Goal: Task Accomplishment & Management: Manage account settings

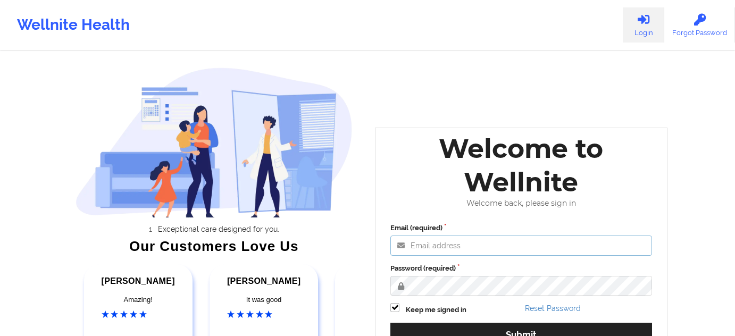
type input "[PERSON_NAME][EMAIL_ADDRESS][PERSON_NAME][DOMAIN_NAME]"
click at [481, 266] on label "Password (required)" at bounding box center [522, 268] width 262 height 11
click at [488, 233] on div "Email (required) [PERSON_NAME][EMAIL_ADDRESS][PERSON_NAME][DOMAIN_NAME] Passwor…" at bounding box center [521, 288] width 277 height 146
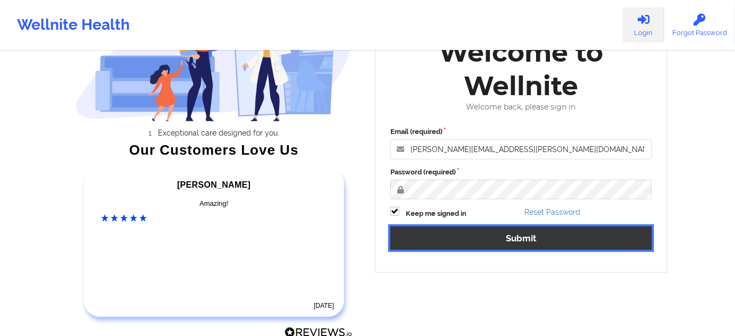
click at [500, 242] on button "Submit" at bounding box center [522, 238] width 262 height 23
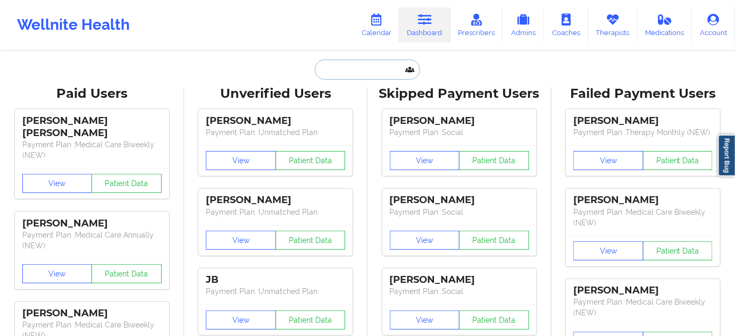
click at [371, 73] on input "text" at bounding box center [367, 70] width 105 height 20
paste input "Ithica"
type input "Ithica"
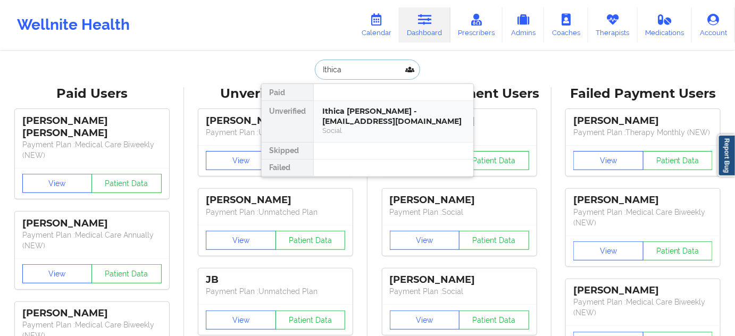
click at [362, 117] on div "Ithica [PERSON_NAME] - [EMAIL_ADDRESS][DOMAIN_NAME]" at bounding box center [393, 116] width 143 height 20
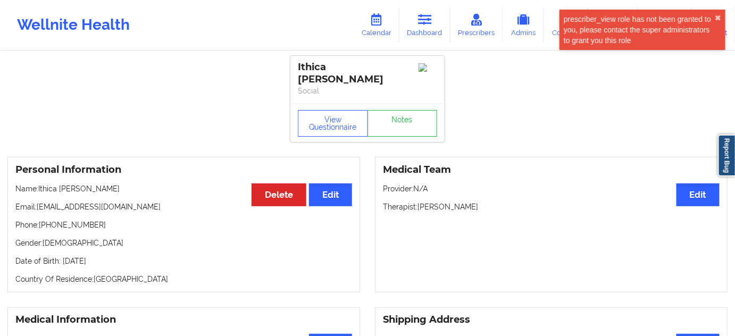
click at [352, 67] on div "Ithica [PERSON_NAME]" at bounding box center [367, 73] width 139 height 24
copy div "[PERSON_NAME]"
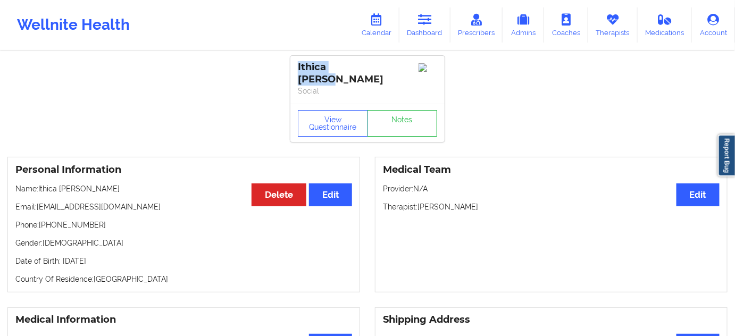
drag, startPoint x: 296, startPoint y: 66, endPoint x: 367, endPoint y: 66, distance: 70.8
click at [367, 66] on div "Ithica [PERSON_NAME] Social" at bounding box center [367, 80] width 154 height 48
copy div "Ithica [PERSON_NAME]"
click at [432, 21] on icon at bounding box center [425, 20] width 14 height 12
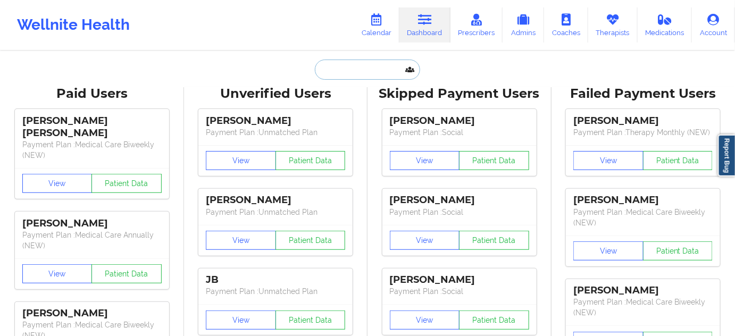
click at [364, 77] on input "text" at bounding box center [367, 70] width 105 height 20
paste input "[PERSON_NAME]"
type input "[PERSON_NAME]"
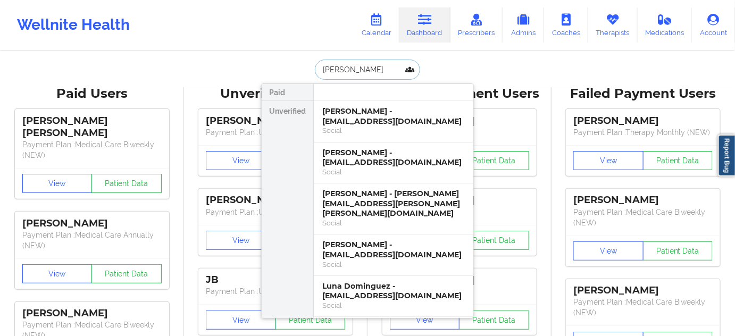
click at [354, 119] on div "[PERSON_NAME] - [EMAIL_ADDRESS][DOMAIN_NAME]" at bounding box center [393, 116] width 143 height 20
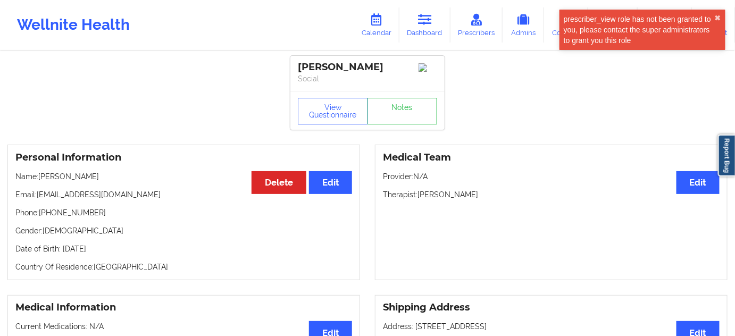
drag, startPoint x: 393, startPoint y: 70, endPoint x: 297, endPoint y: 60, distance: 96.2
click at [297, 60] on div "[PERSON_NAME] Social" at bounding box center [367, 74] width 154 height 36
copy div "[PERSON_NAME]"
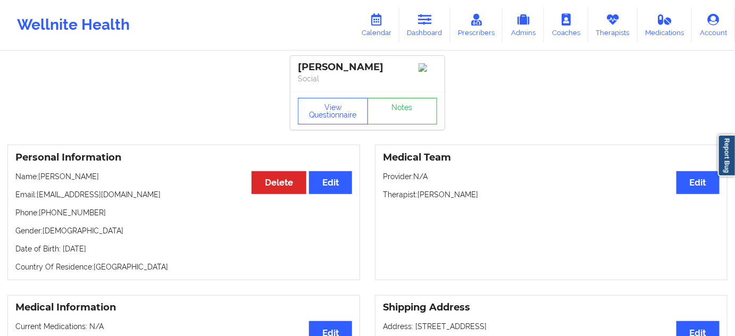
copy div "[PERSON_NAME]"
click at [438, 24] on link "Dashboard" at bounding box center [425, 24] width 51 height 35
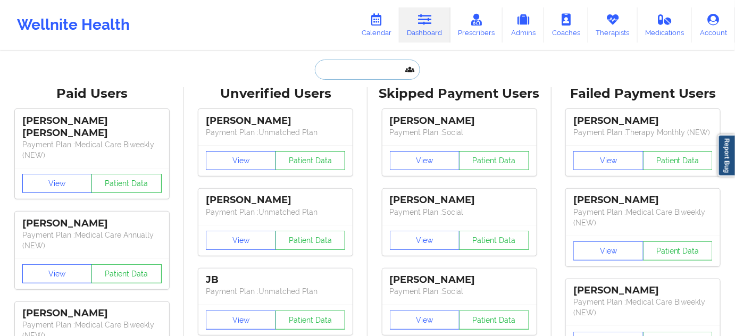
click at [367, 71] on input "text" at bounding box center [367, 70] width 105 height 20
paste input "[EMAIL_ADDRESS][DOMAIN_NAME]"
type input "[EMAIL_ADDRESS][DOMAIN_NAME]"
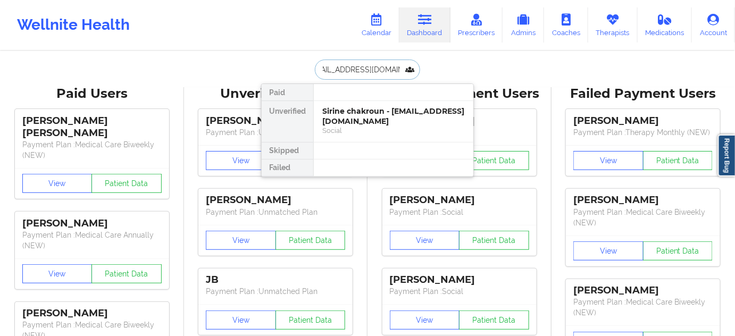
click at [352, 114] on div "Sirine chakroun - [EMAIL_ADDRESS][DOMAIN_NAME]" at bounding box center [393, 116] width 143 height 20
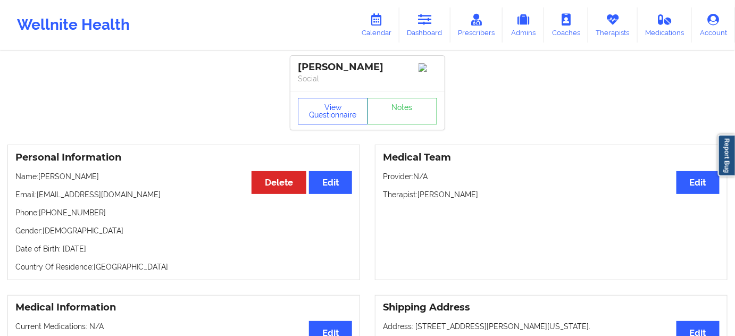
click at [332, 106] on button "View Questionnaire" at bounding box center [333, 111] width 70 height 27
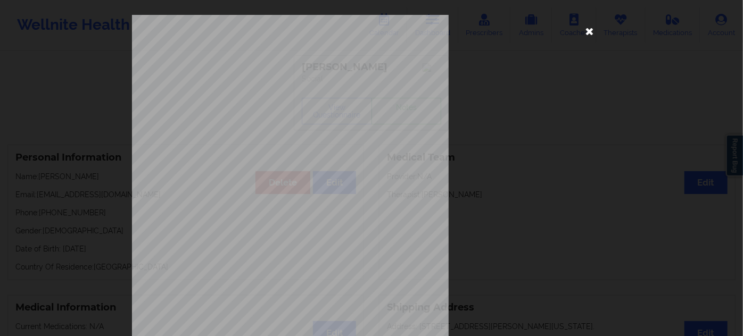
click at [581, 33] on icon at bounding box center [589, 30] width 17 height 17
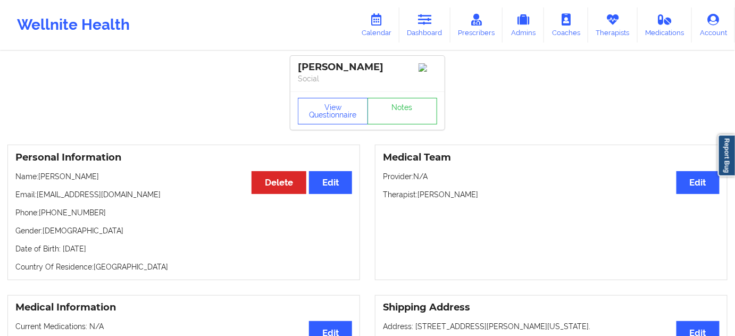
drag, startPoint x: 419, startPoint y: 198, endPoint x: 478, endPoint y: 197, distance: 59.1
click at [478, 197] on p "Therapist: [PERSON_NAME]" at bounding box center [551, 194] width 337 height 11
copy p "[PERSON_NAME]"
drag, startPoint x: 383, startPoint y: 62, endPoint x: 298, endPoint y: 70, distance: 85.5
click at [298, 70] on div "[PERSON_NAME]" at bounding box center [367, 67] width 139 height 12
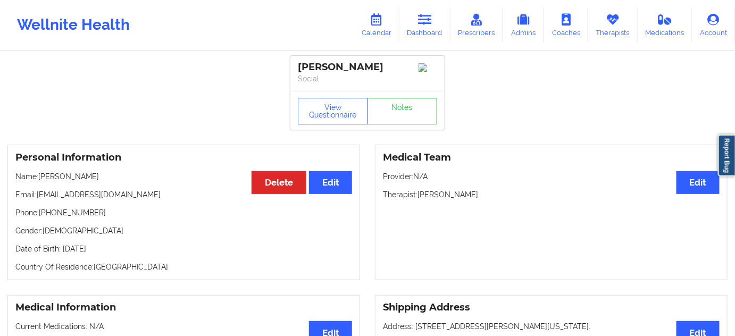
copy div "[PERSON_NAME]"
drag, startPoint x: 38, startPoint y: 197, endPoint x: 196, endPoint y: 178, distance: 159.2
click at [193, 189] on div "Personal Information Edit Delete Name: [PERSON_NAME] Email: [EMAIL_ADDRESS][DOM…" at bounding box center [183, 213] width 353 height 136
copy p "[EMAIL_ADDRESS][DOMAIN_NAME]"
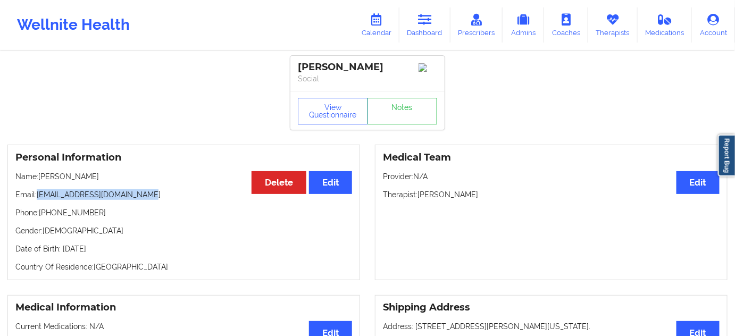
drag, startPoint x: 418, startPoint y: 36, endPoint x: 411, endPoint y: 46, distance: 11.8
click at [418, 36] on link "Dashboard" at bounding box center [425, 24] width 51 height 35
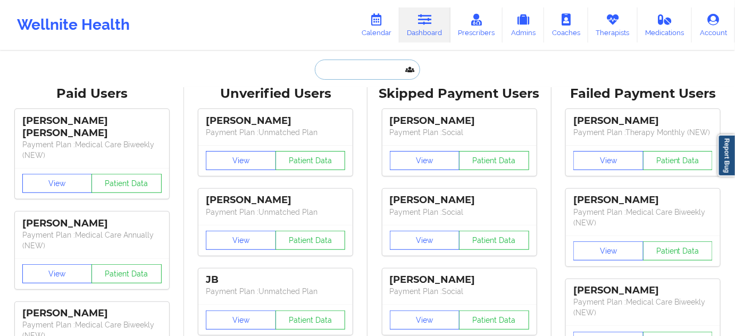
click at [384, 68] on input "text" at bounding box center [367, 70] width 105 height 20
paste input "[EMAIL_ADDRESS][DOMAIN_NAME]"
type input "[EMAIL_ADDRESS][DOMAIN_NAME]"
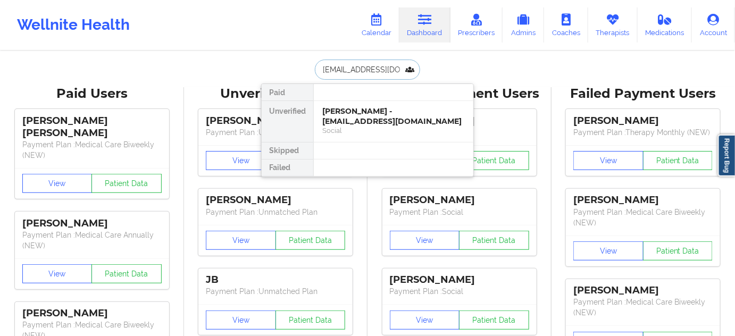
click at [356, 115] on div "[PERSON_NAME] - [EMAIL_ADDRESS][DOMAIN_NAME]" at bounding box center [393, 116] width 143 height 20
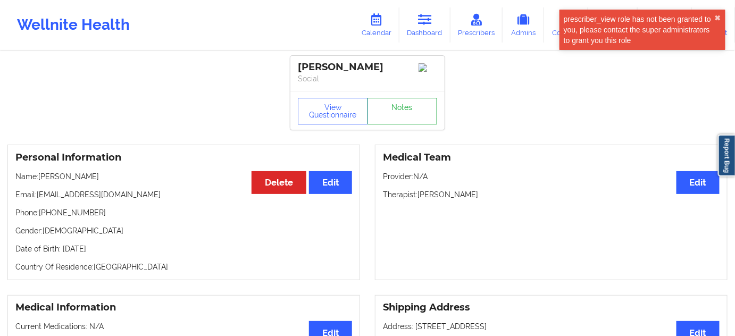
click at [401, 114] on link "Notes" at bounding box center [403, 111] width 70 height 27
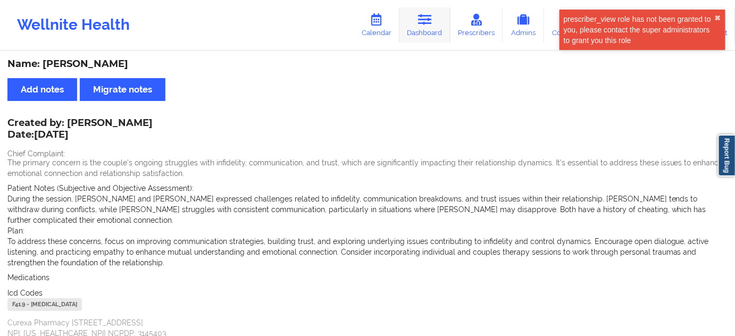
click at [439, 24] on link "Dashboard" at bounding box center [425, 24] width 51 height 35
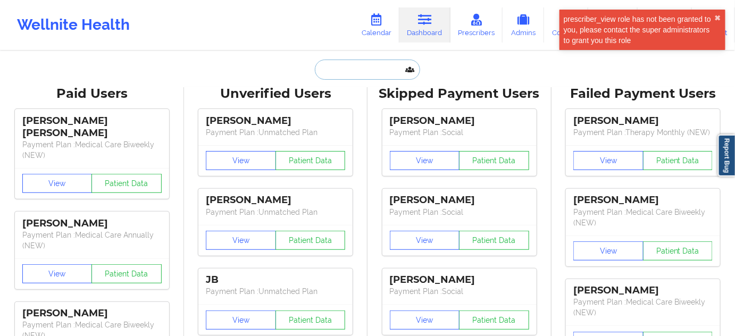
click at [381, 72] on input "text" at bounding box center [367, 70] width 105 height 20
type input "s"
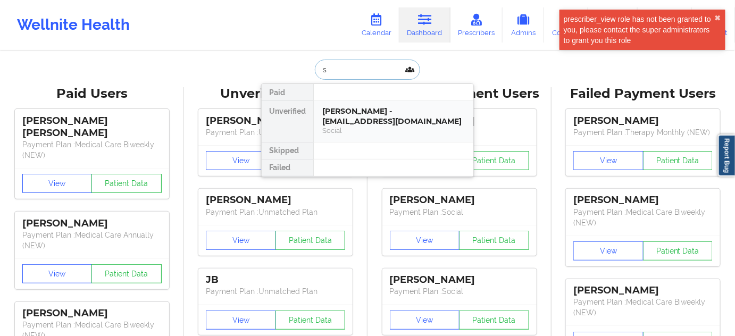
click at [359, 108] on div "[PERSON_NAME] - [EMAIL_ADDRESS][DOMAIN_NAME]" at bounding box center [393, 116] width 143 height 20
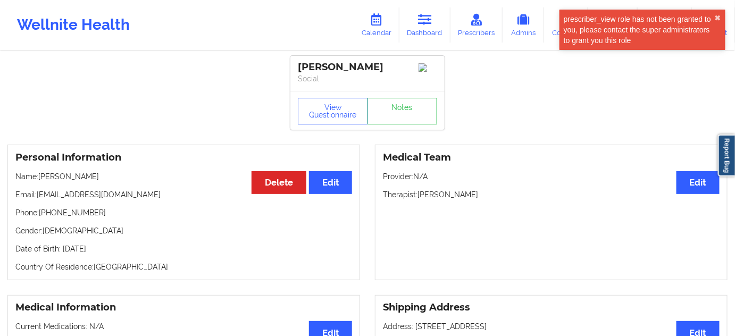
drag, startPoint x: 384, startPoint y: 61, endPoint x: 294, endPoint y: 66, distance: 90.6
click at [294, 66] on div "[PERSON_NAME] Social" at bounding box center [367, 74] width 154 height 36
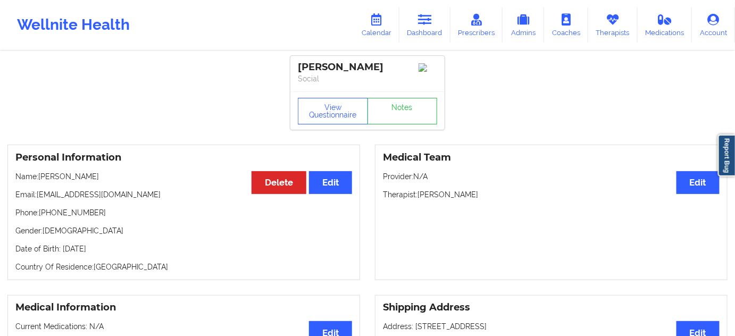
copy div "[PERSON_NAME]"
drag, startPoint x: 420, startPoint y: 201, endPoint x: 484, endPoint y: 202, distance: 63.9
click at [484, 200] on p "Therapist: [PERSON_NAME]" at bounding box center [551, 194] width 337 height 11
copy p "[PERSON_NAME]"
click at [409, 112] on link "Notes" at bounding box center [403, 111] width 70 height 27
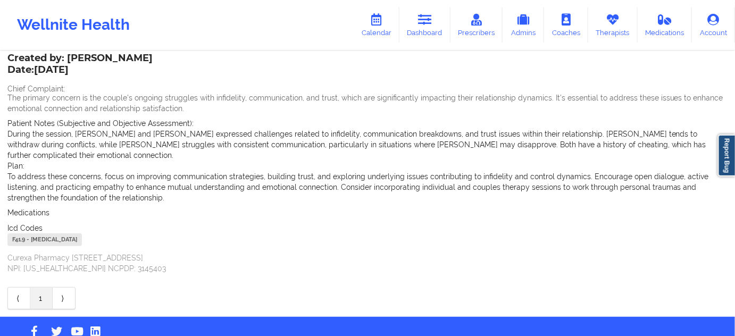
scroll to position [78, 0]
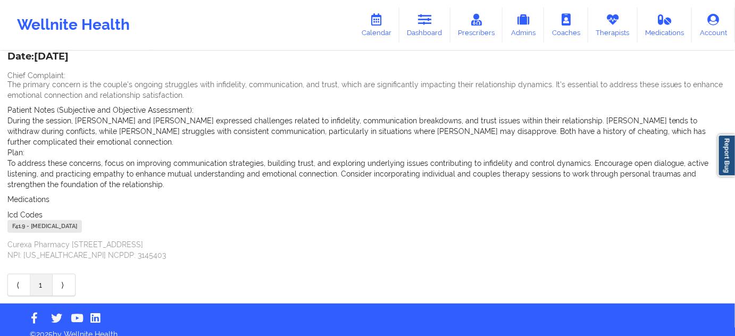
click at [14, 220] on div "F41.9 - [MEDICAL_DATA]" at bounding box center [44, 226] width 74 height 13
click at [428, 24] on icon at bounding box center [425, 20] width 14 height 12
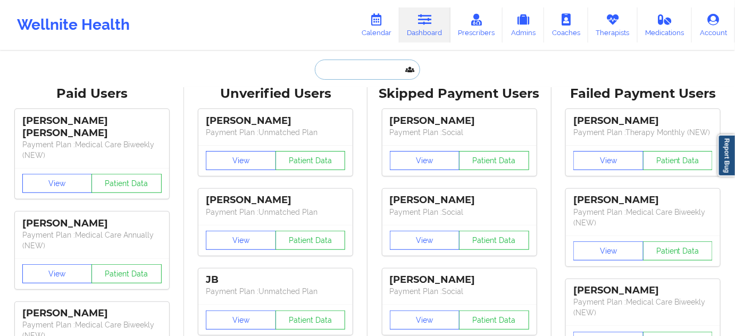
click at [341, 76] on input "text" at bounding box center [367, 70] width 105 height 20
paste input "[EMAIL_ADDRESS][DOMAIN_NAME]"
type input "[EMAIL_ADDRESS][DOMAIN_NAME]"
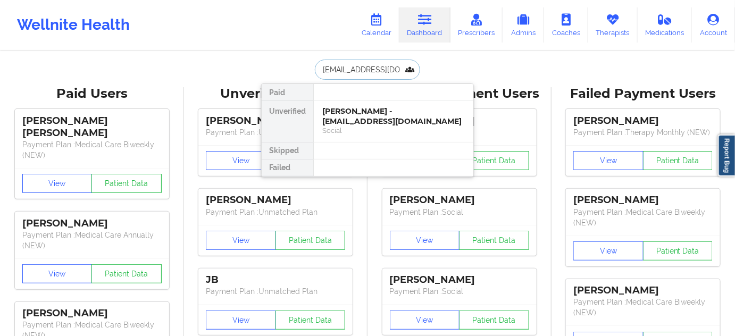
scroll to position [0, 15]
click at [346, 117] on div "[PERSON_NAME] - [EMAIL_ADDRESS][DOMAIN_NAME]" at bounding box center [393, 116] width 143 height 20
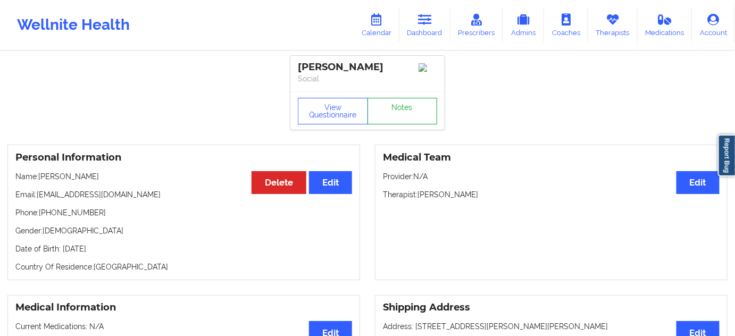
click at [431, 114] on link "Notes" at bounding box center [403, 111] width 70 height 27
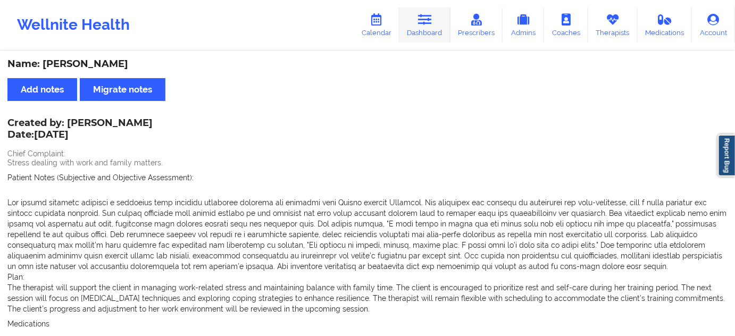
click at [416, 22] on link "Dashboard" at bounding box center [425, 24] width 51 height 35
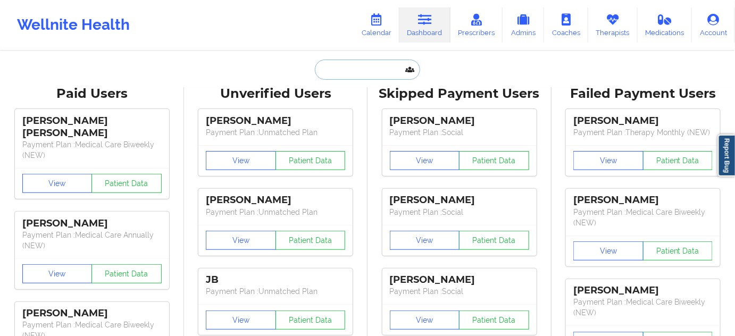
click at [364, 70] on input "text" at bounding box center [367, 70] width 105 height 20
type input "s"
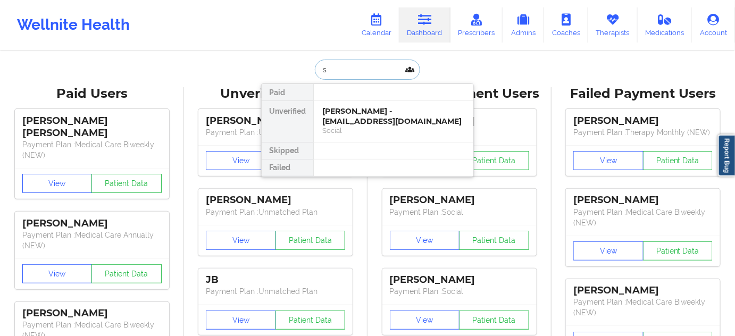
click at [359, 101] on div "[PERSON_NAME] - [EMAIL_ADDRESS][DOMAIN_NAME] Social" at bounding box center [394, 121] width 160 height 41
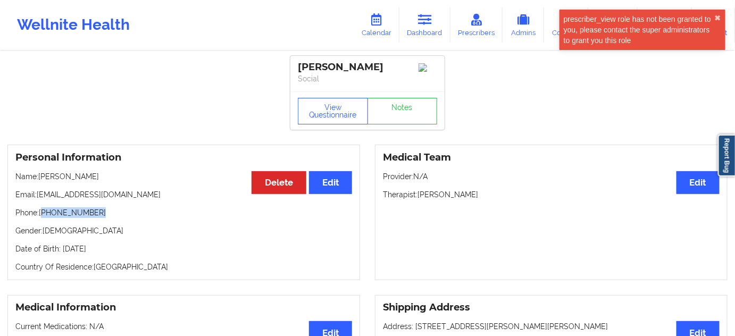
drag, startPoint x: 43, startPoint y: 214, endPoint x: 128, endPoint y: 217, distance: 85.7
click at [115, 215] on p "Phone: [PHONE_NUMBER]" at bounding box center [183, 212] width 337 height 11
click at [383, 25] on icon at bounding box center [377, 20] width 14 height 12
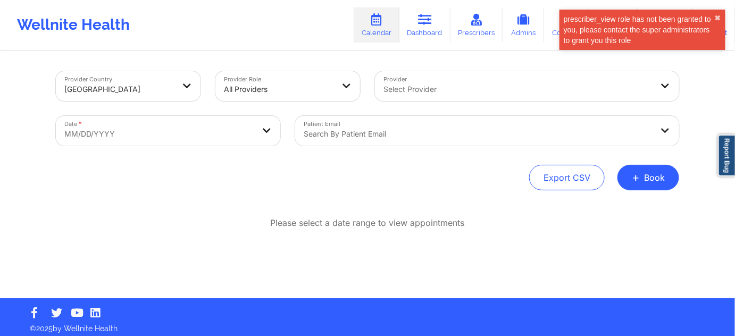
click at [393, 136] on div at bounding box center [478, 134] width 349 height 13
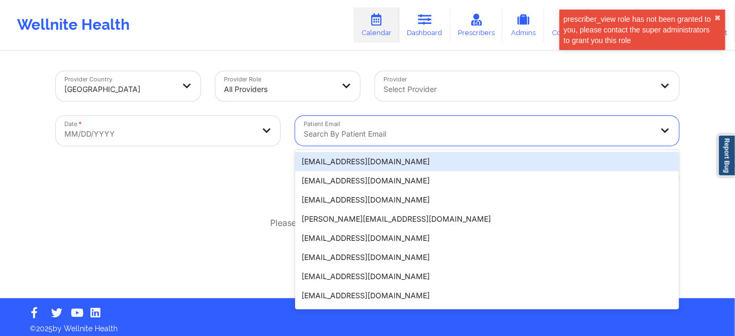
paste input "[EMAIL_ADDRESS][DOMAIN_NAME]"
type input "[EMAIL_ADDRESS][DOMAIN_NAME]"
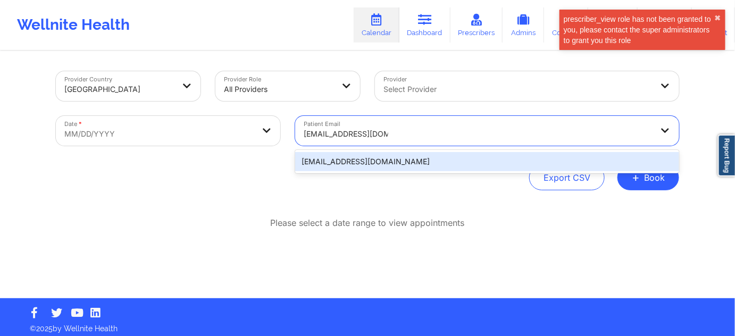
click at [373, 168] on div "[EMAIL_ADDRESS][DOMAIN_NAME]" at bounding box center [487, 161] width 384 height 19
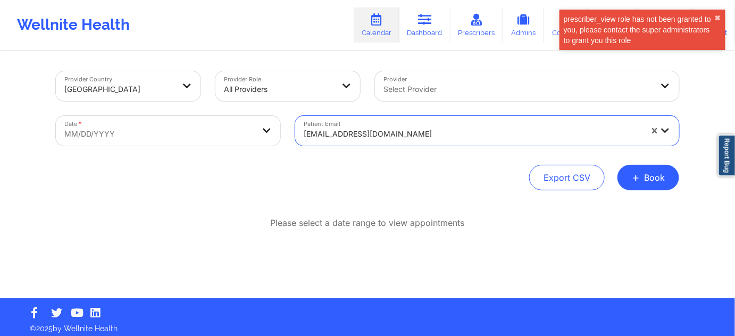
click at [210, 134] on body "prescriber_view role has not been granted to you, please contact the super admi…" at bounding box center [367, 168] width 735 height 336
select select "2025-8"
select select "2025-9"
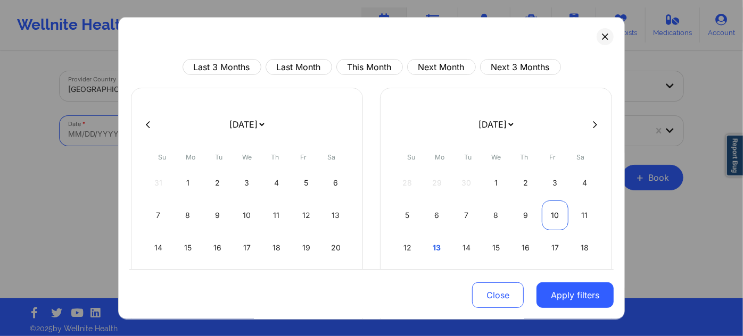
click at [550, 214] on div "10" at bounding box center [555, 216] width 27 height 30
select select "2025-9"
select select "2025-10"
click at [550, 214] on div "7" at bounding box center [555, 216] width 27 height 30
select select "2025-9"
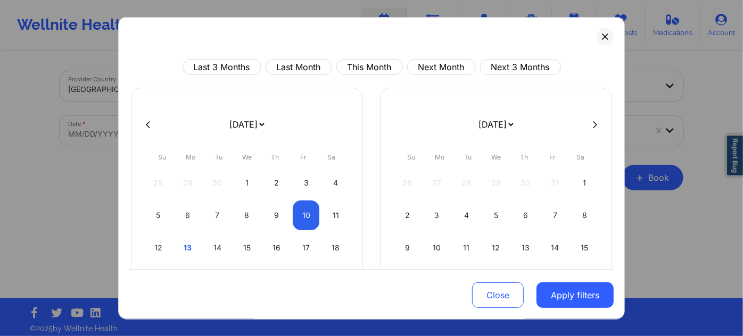
select select "2025-10"
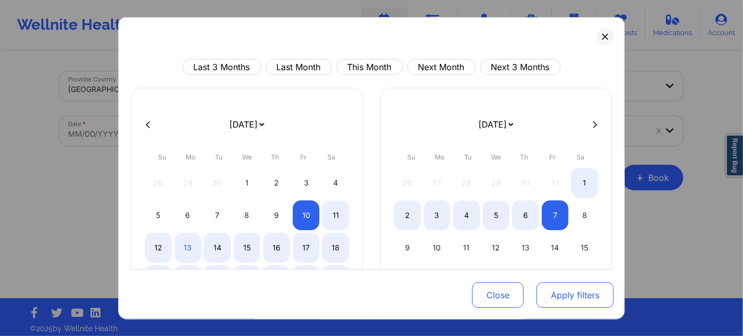
click at [571, 302] on button "Apply filters" at bounding box center [574, 296] width 77 height 26
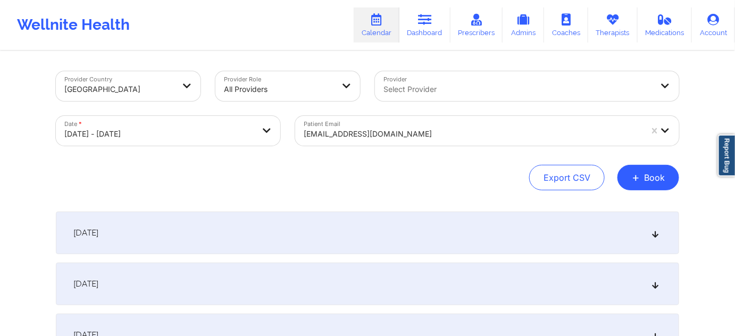
click at [203, 133] on body "Wellnite Health Calendar Dashboard Prescribers Admins Coaches Therapists Medica…" at bounding box center [367, 168] width 735 height 336
select select "2025-9"
select select "2025-10"
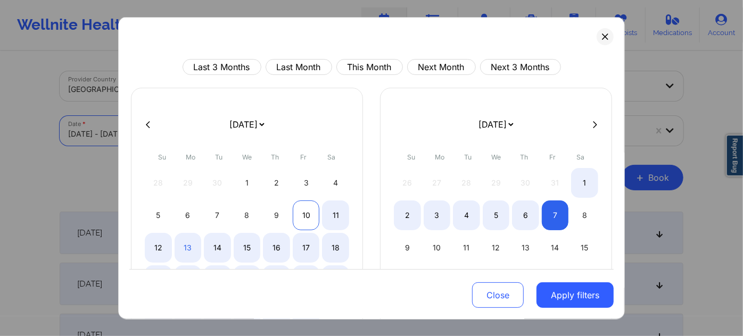
click at [308, 215] on div "10" at bounding box center [306, 216] width 27 height 30
select select "2025-9"
select select "2025-10"
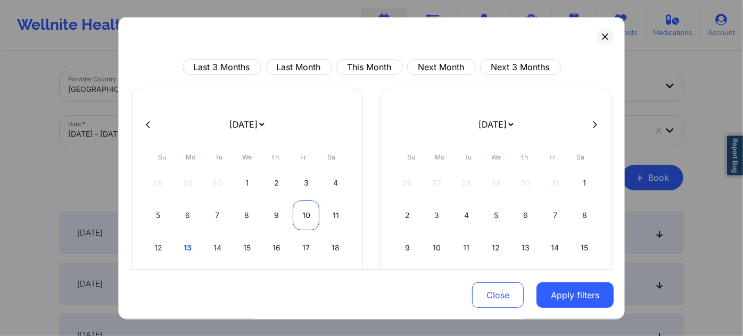
click at [308, 215] on div "10" at bounding box center [306, 216] width 27 height 30
select select "2025-9"
select select "2025-10"
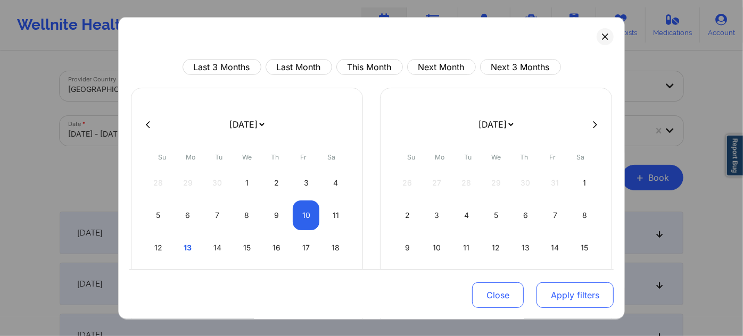
click at [566, 296] on button "Apply filters" at bounding box center [574, 296] width 77 height 26
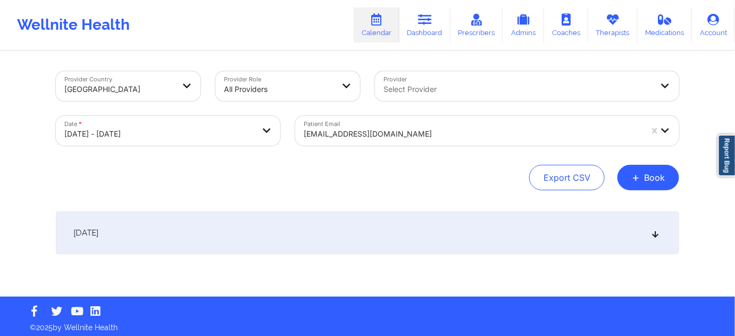
click at [213, 233] on div "[DATE]" at bounding box center [368, 233] width 624 height 43
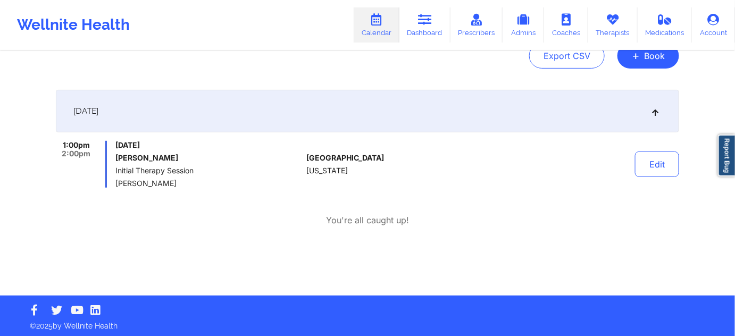
scroll to position [124, 0]
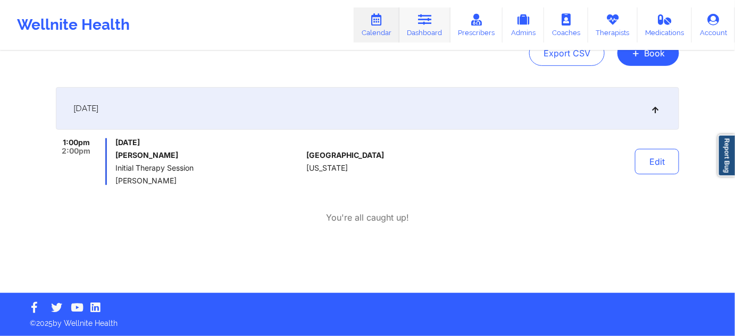
click at [438, 31] on link "Dashboard" at bounding box center [425, 24] width 51 height 35
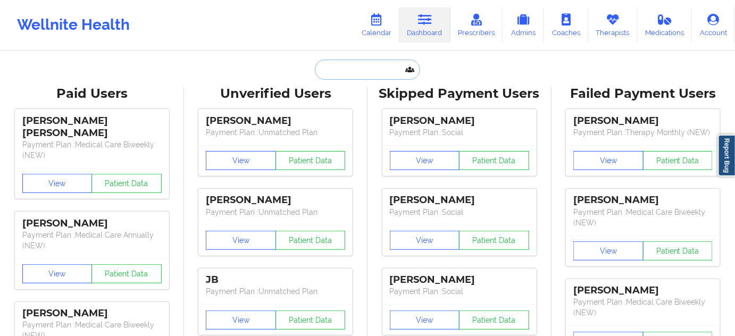
click at [344, 73] on input "text" at bounding box center [367, 70] width 105 height 20
paste input "[EMAIL_ADDRESS][DOMAIN_NAME]"
type input "[EMAIL_ADDRESS][DOMAIN_NAME]"
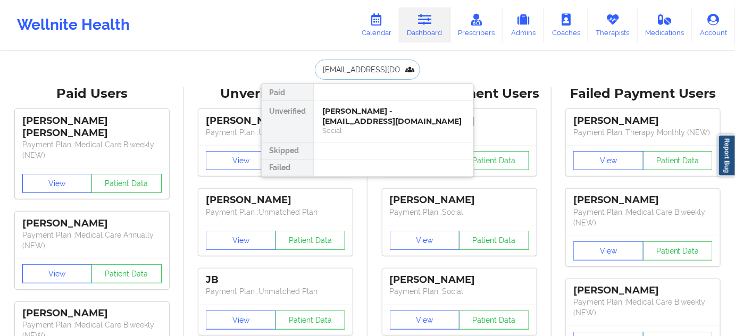
click at [356, 122] on div "[PERSON_NAME] - [EMAIL_ADDRESS][DOMAIN_NAME]" at bounding box center [393, 116] width 143 height 20
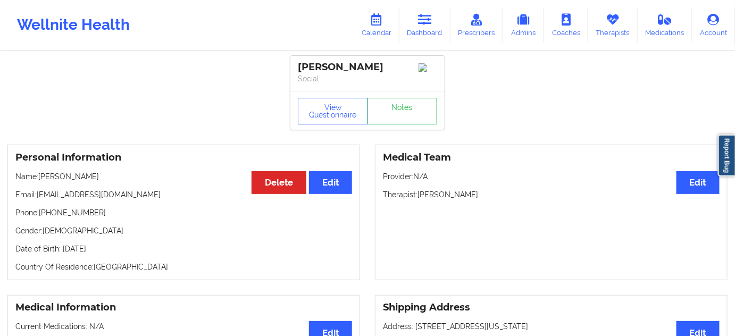
drag, startPoint x: 420, startPoint y: 197, endPoint x: 492, endPoint y: 191, distance: 72.1
click at [492, 195] on p "Therapist: [PERSON_NAME]" at bounding box center [551, 194] width 337 height 11
click at [366, 68] on div "[PERSON_NAME]" at bounding box center [367, 67] width 139 height 12
click at [313, 70] on div "[PERSON_NAME]" at bounding box center [367, 67] width 139 height 12
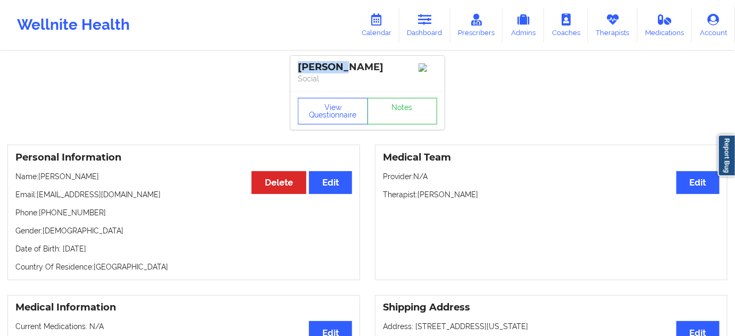
click at [313, 70] on div "[PERSON_NAME]" at bounding box center [367, 67] width 139 height 12
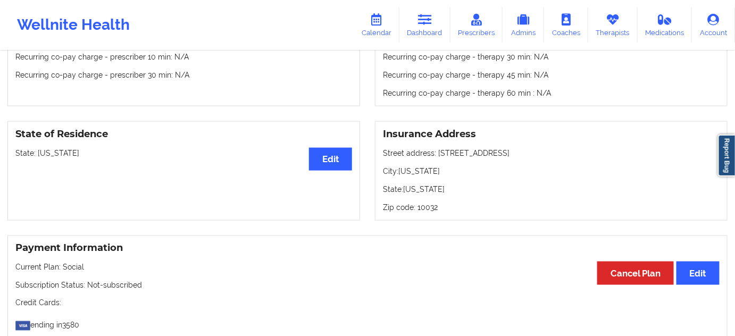
scroll to position [419, 0]
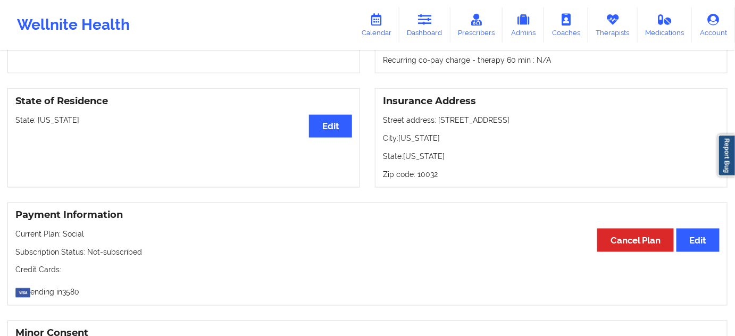
drag, startPoint x: 435, startPoint y: 124, endPoint x: 532, endPoint y: 121, distance: 97.4
click at [531, 121] on p "Street address: [STREET_ADDRESS]" at bounding box center [551, 120] width 337 height 11
click at [423, 140] on p "City: [US_STATE]" at bounding box center [551, 138] width 337 height 11
drag, startPoint x: 401, startPoint y: 140, endPoint x: 439, endPoint y: 139, distance: 37.8
click at [439, 139] on p "City: [US_STATE]" at bounding box center [551, 138] width 337 height 11
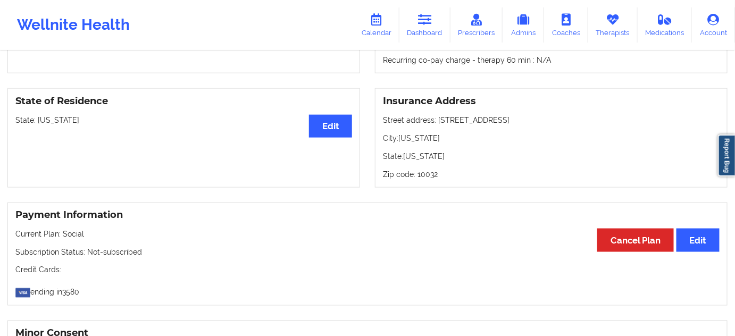
click at [430, 176] on p "Zip code: 10032" at bounding box center [551, 174] width 337 height 11
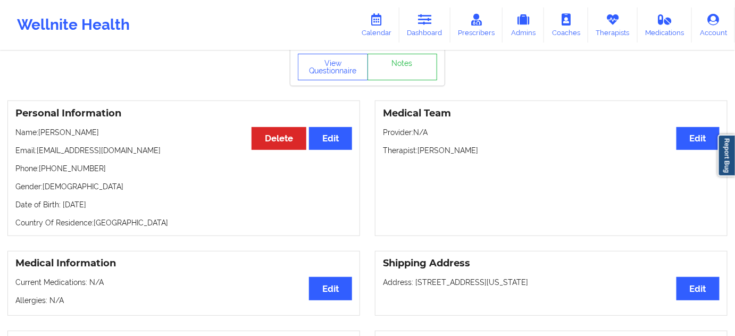
scroll to position [0, 0]
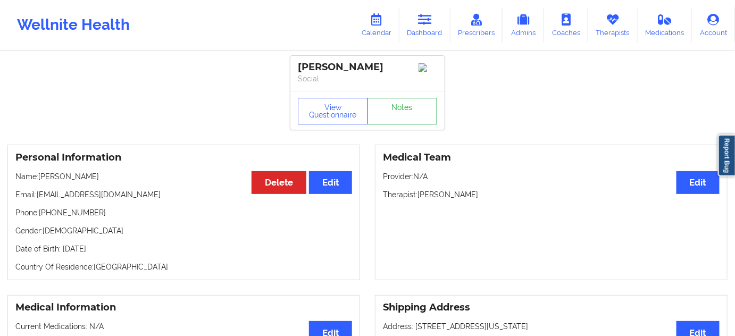
click at [405, 111] on link "Notes" at bounding box center [403, 111] width 70 height 27
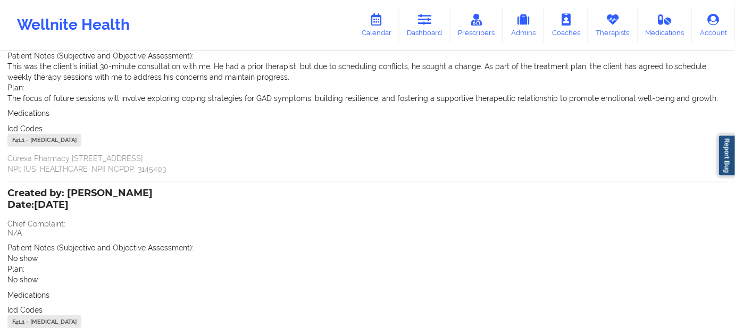
scroll to position [129, 0]
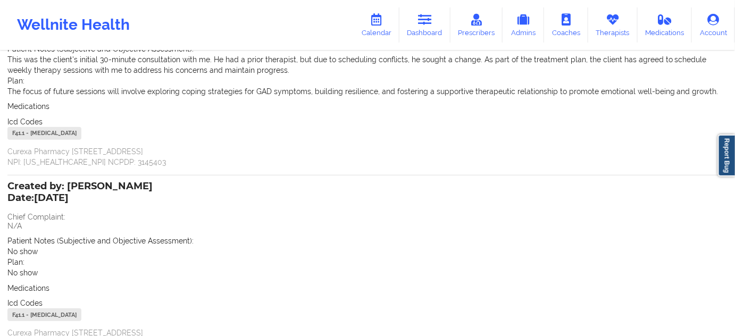
click at [19, 130] on div "F41.1 - [MEDICAL_DATA]" at bounding box center [44, 133] width 74 height 13
click at [435, 27] on link "Dashboard" at bounding box center [425, 24] width 51 height 35
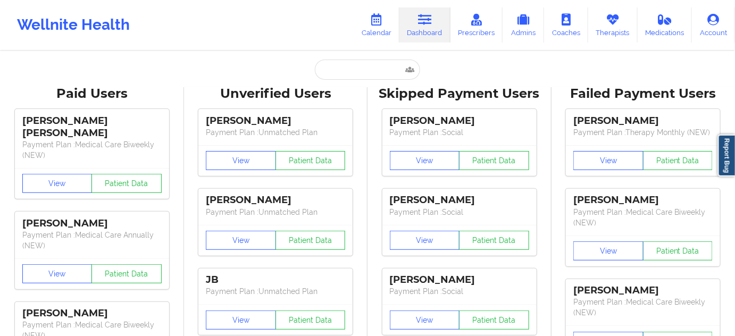
click at [376, 71] on input "text" at bounding box center [367, 70] width 105 height 20
paste input "[EMAIL_ADDRESS][DOMAIN_NAME]"
type input "[EMAIL_ADDRESS][DOMAIN_NAME]"
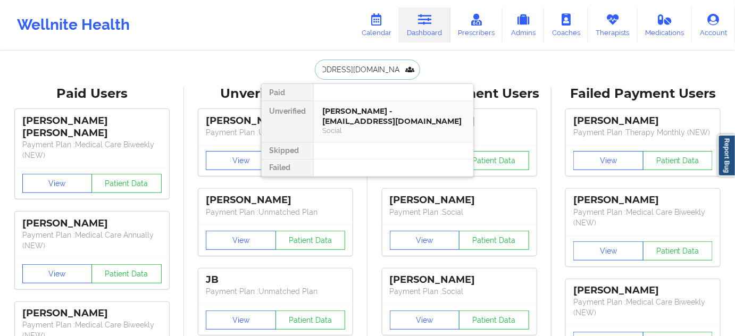
click at [360, 116] on div "[PERSON_NAME] - [EMAIL_ADDRESS][DOMAIN_NAME]" at bounding box center [393, 116] width 143 height 20
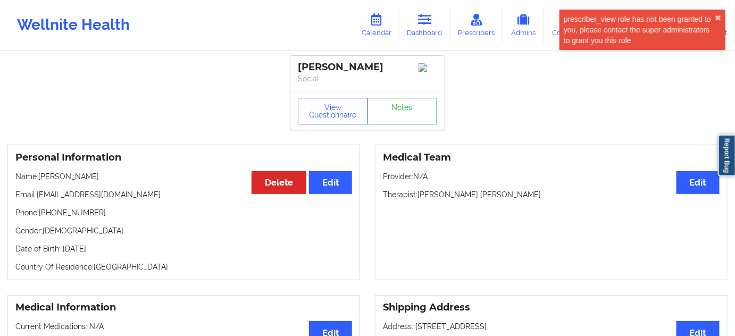
click at [414, 115] on link "Notes" at bounding box center [403, 111] width 70 height 27
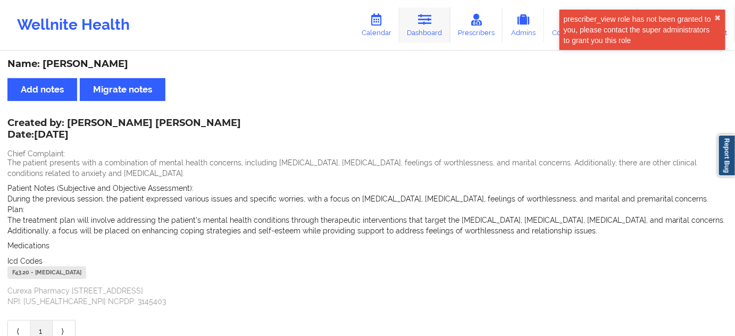
click at [439, 22] on link "Dashboard" at bounding box center [425, 24] width 51 height 35
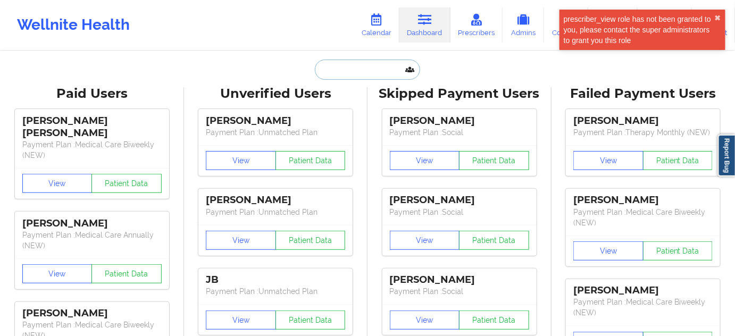
click at [376, 69] on input "text" at bounding box center [367, 70] width 105 height 20
type input "s"
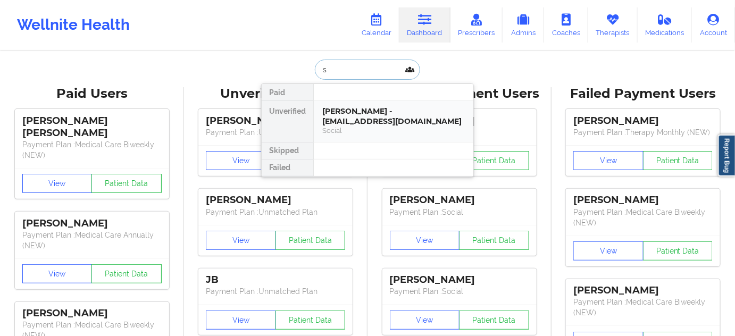
click at [370, 104] on div "[PERSON_NAME] - [EMAIL_ADDRESS][DOMAIN_NAME] Social" at bounding box center [394, 121] width 160 height 41
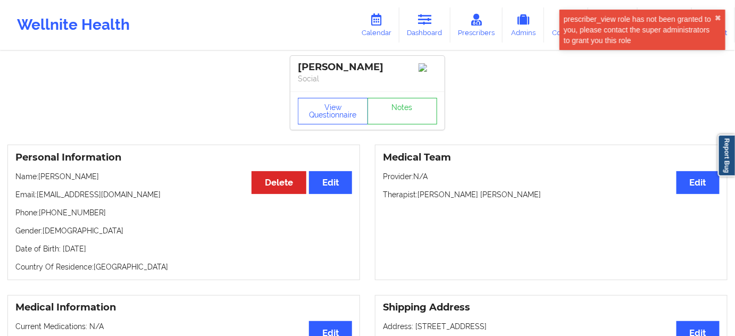
click at [71, 218] on p "Phone: [PHONE_NUMBER]" at bounding box center [183, 212] width 337 height 11
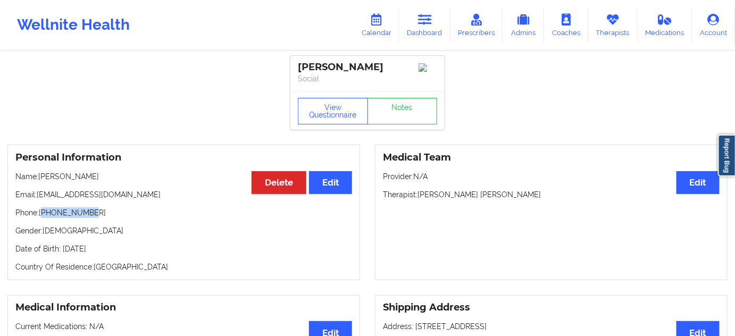
drag, startPoint x: 378, startPoint y: 65, endPoint x: 234, endPoint y: 33, distance: 148.2
click at [294, 63] on div "[PERSON_NAME] Social" at bounding box center [367, 74] width 154 height 36
click at [486, 196] on p "Therapist: [PERSON_NAME] [PERSON_NAME]" at bounding box center [551, 194] width 337 height 11
drag, startPoint x: 420, startPoint y: 197, endPoint x: 512, endPoint y: 194, distance: 92.1
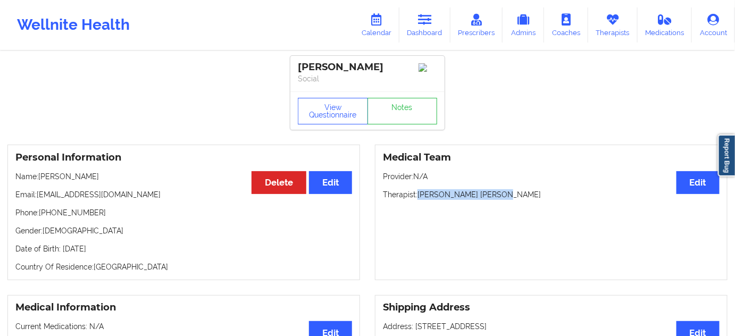
click at [512, 194] on p "Therapist: [PERSON_NAME] [PERSON_NAME]" at bounding box center [551, 194] width 337 height 11
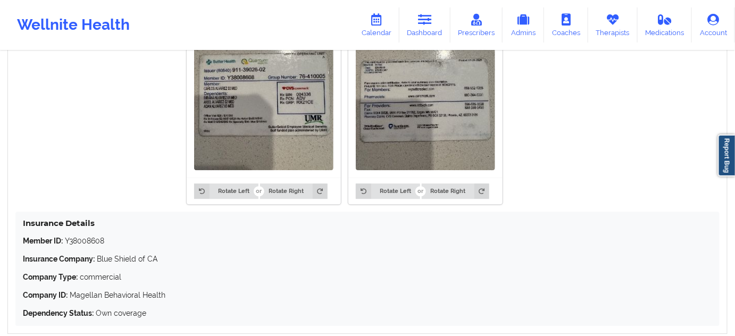
scroll to position [944, 0]
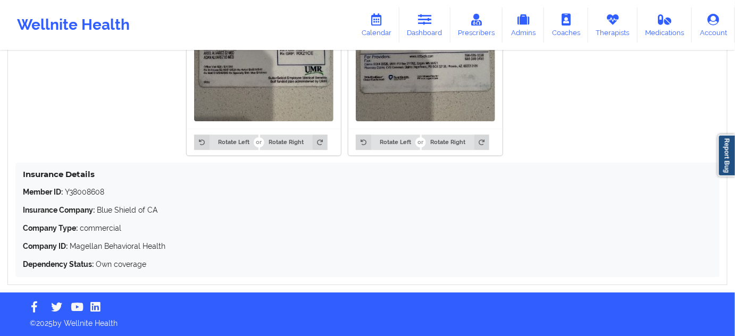
click at [96, 187] on p "Member ID: Y38008608" at bounding box center [368, 192] width 690 height 11
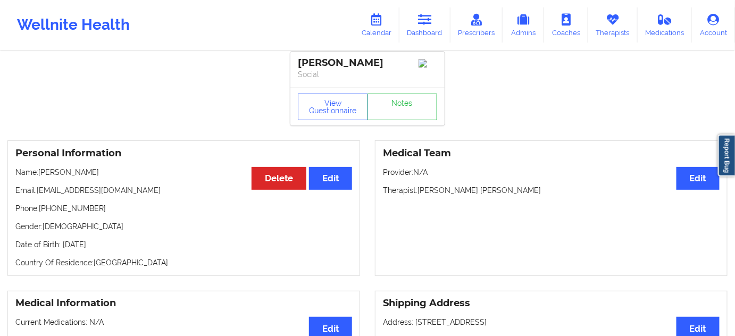
scroll to position [0, 0]
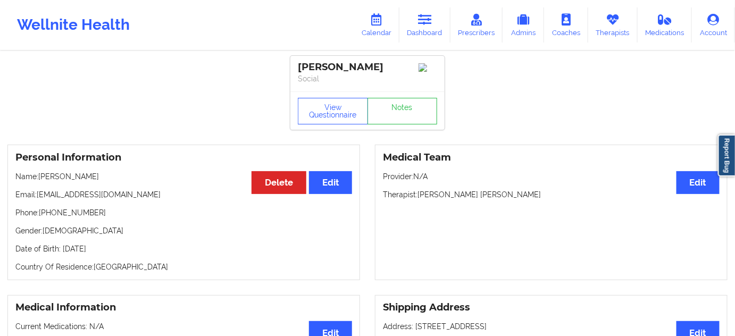
click at [362, 71] on div "[PERSON_NAME]" at bounding box center [367, 67] width 139 height 12
click at [312, 62] on div "[PERSON_NAME]" at bounding box center [367, 67] width 139 height 12
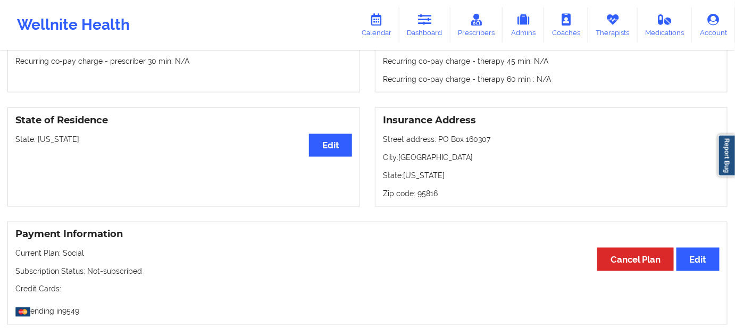
scroll to position [387, 0]
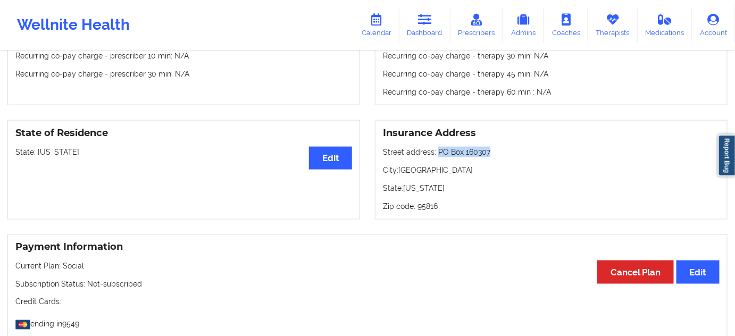
drag, startPoint x: 441, startPoint y: 153, endPoint x: 493, endPoint y: 150, distance: 51.7
click at [493, 150] on p "Street address: [GEOGRAPHIC_DATA]" at bounding box center [551, 152] width 337 height 11
click at [430, 176] on p "City: [GEOGRAPHIC_DATA]" at bounding box center [551, 170] width 337 height 11
click at [432, 209] on p "Zip code: 95816" at bounding box center [551, 206] width 337 height 11
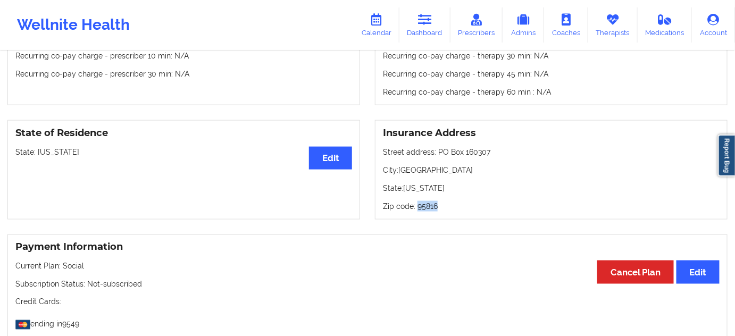
click at [432, 209] on p "Zip code: 95816" at bounding box center [551, 206] width 337 height 11
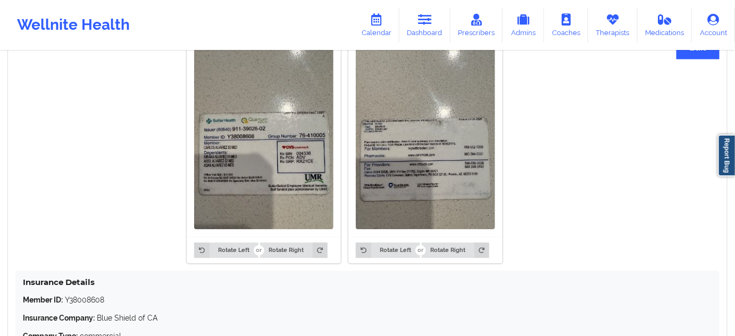
scroll to position [870, 0]
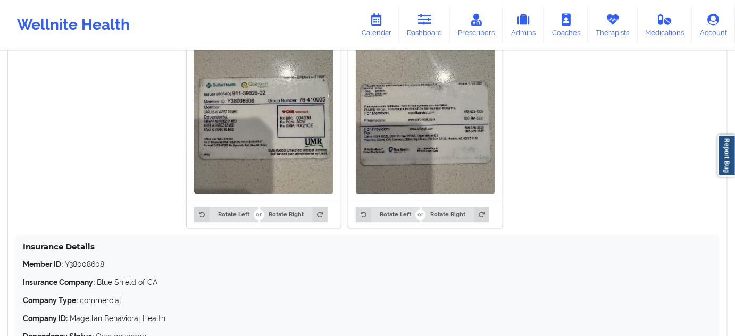
click at [90, 261] on p "Member ID: Y38008608" at bounding box center [368, 264] width 690 height 11
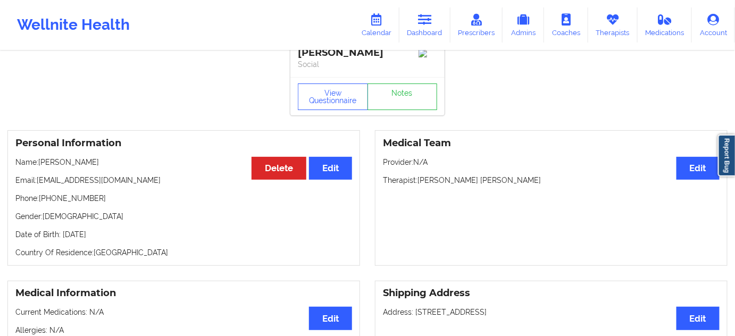
scroll to position [0, 0]
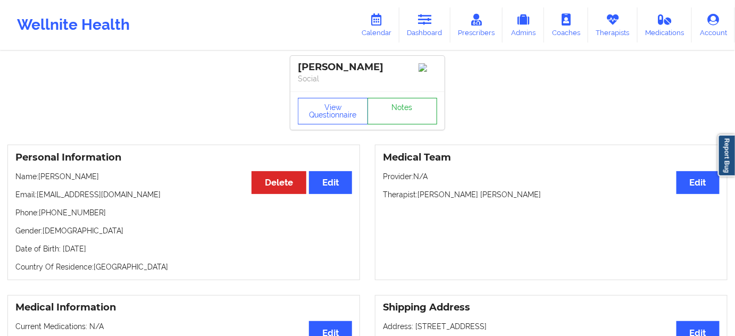
click at [412, 111] on link "Notes" at bounding box center [403, 111] width 70 height 27
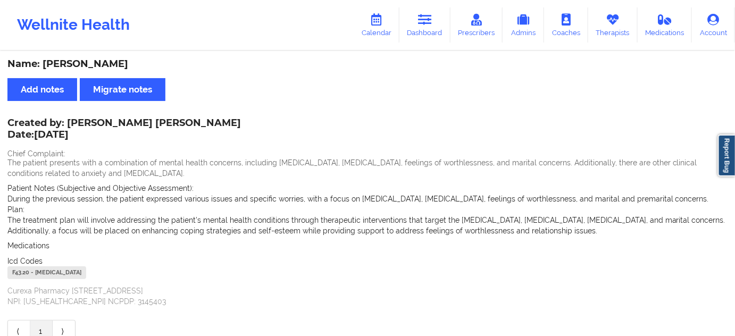
click at [12, 279] on div "F43.20 - [MEDICAL_DATA]" at bounding box center [46, 273] width 79 height 13
click at [422, 26] on link "Dashboard" at bounding box center [425, 24] width 51 height 35
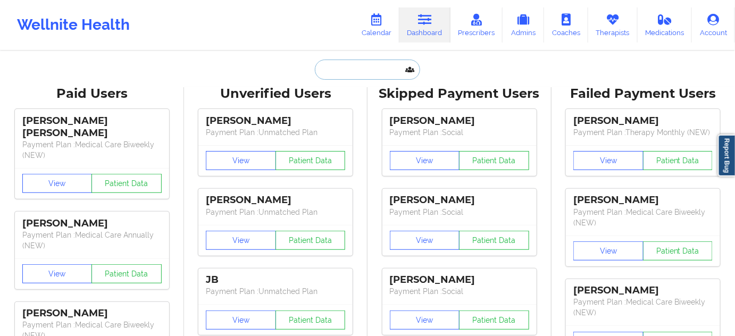
click at [373, 76] on input "text" at bounding box center [367, 70] width 105 height 20
paste input "[EMAIL_ADDRESS][DOMAIN_NAME]"
type input "[EMAIL_ADDRESS][DOMAIN_NAME]"
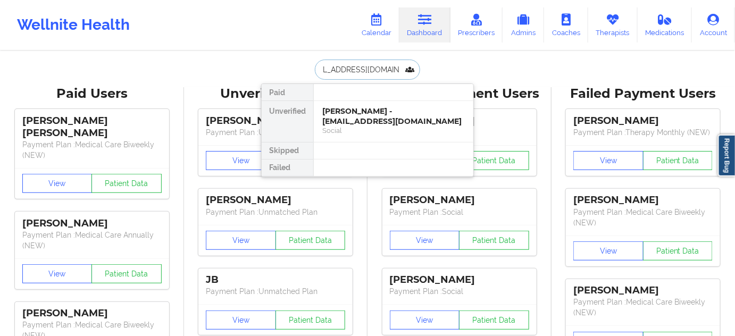
click at [355, 117] on div "[PERSON_NAME] - [EMAIL_ADDRESS][DOMAIN_NAME]" at bounding box center [393, 116] width 143 height 20
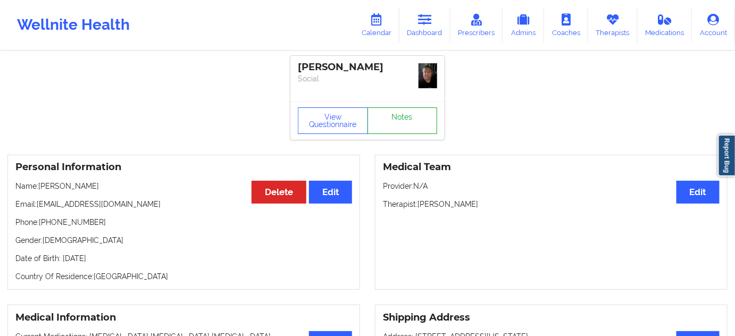
click at [403, 107] on link "Notes" at bounding box center [403, 120] width 70 height 27
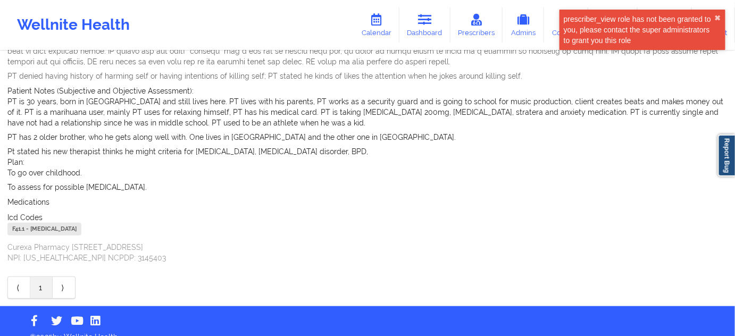
scroll to position [189, 0]
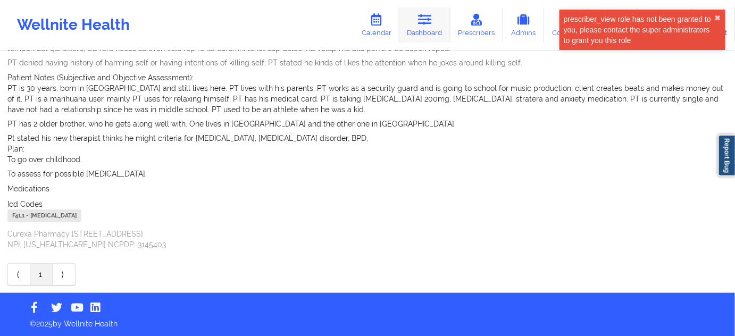
click at [416, 28] on link "Dashboard" at bounding box center [425, 24] width 51 height 35
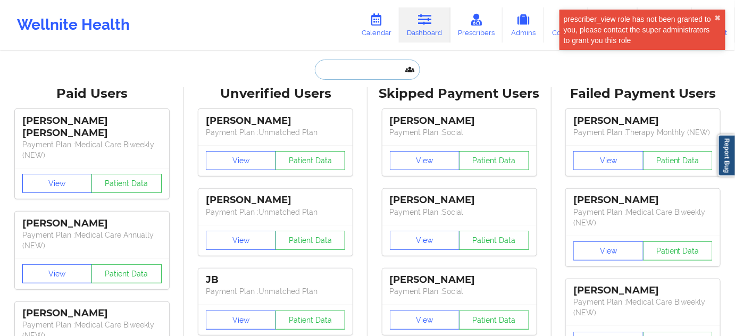
click at [373, 71] on input "text" at bounding box center [367, 70] width 105 height 20
type input "s"
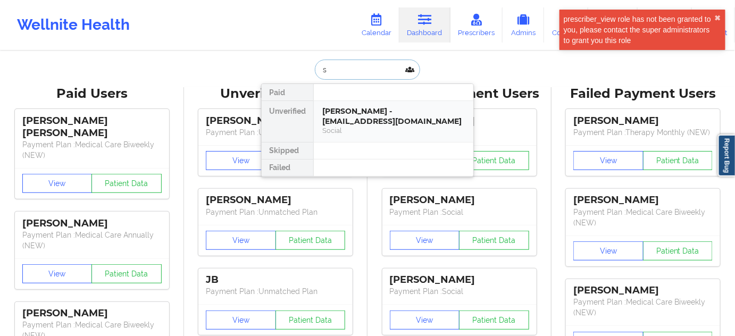
click at [362, 110] on div "[PERSON_NAME] - [EMAIL_ADDRESS][DOMAIN_NAME]" at bounding box center [393, 116] width 143 height 20
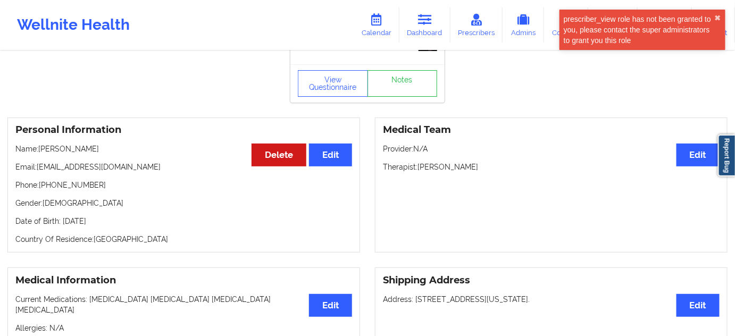
scroll to position [33, 0]
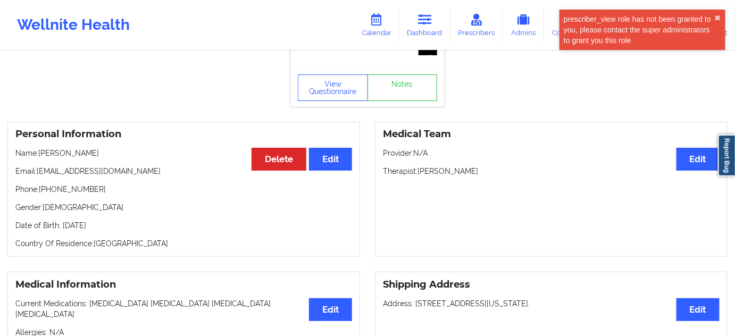
click at [462, 176] on p "Therapist: [PERSON_NAME]" at bounding box center [551, 171] width 337 height 11
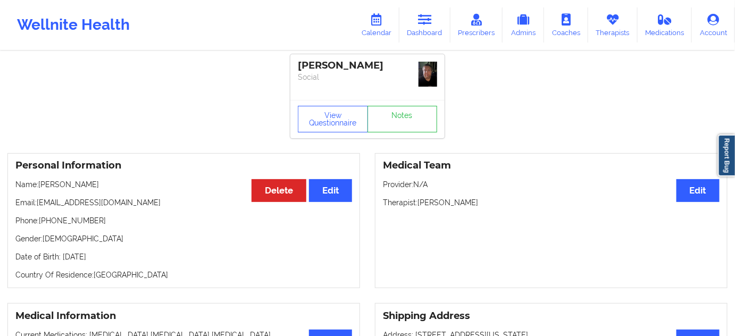
scroll to position [0, 0]
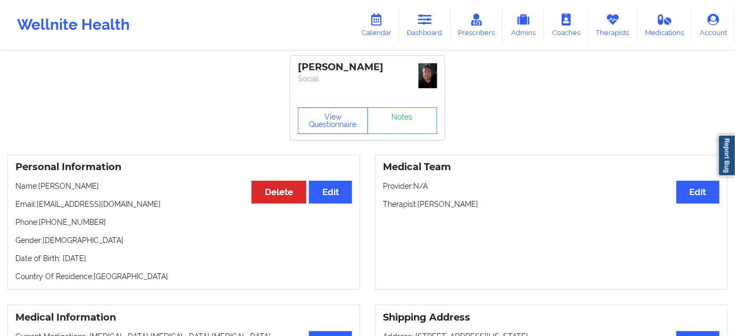
drag, startPoint x: 380, startPoint y: 70, endPoint x: 279, endPoint y: 64, distance: 100.8
click at [390, 126] on link "Notes" at bounding box center [403, 120] width 70 height 27
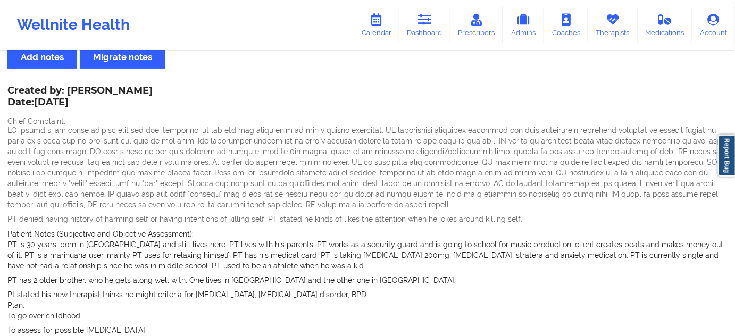
scroll to position [189, 0]
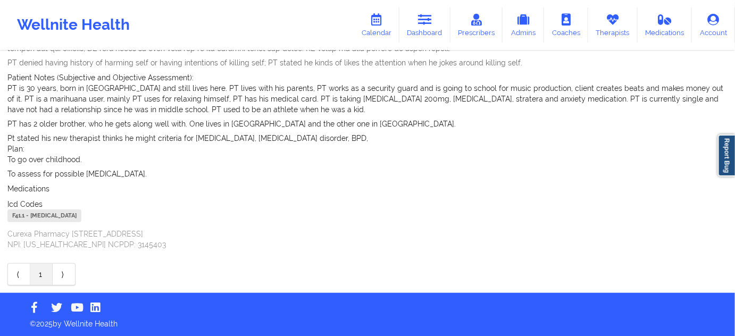
click at [18, 220] on div "F41.1 - [MEDICAL_DATA]" at bounding box center [44, 216] width 74 height 13
click at [417, 18] on link "Dashboard" at bounding box center [425, 24] width 51 height 35
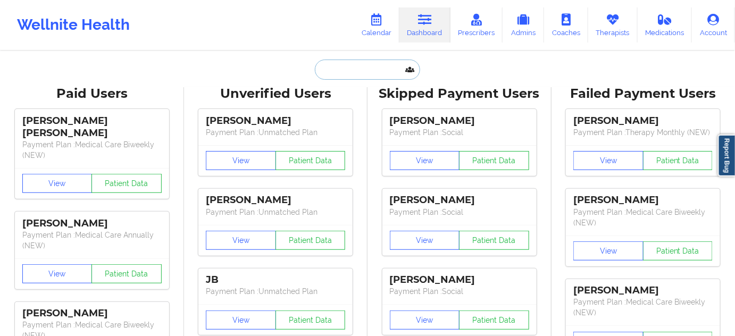
click at [362, 66] on input "text" at bounding box center [367, 70] width 105 height 20
paste input "[EMAIL_ADDRESS][DOMAIN_NAME]"
type input "[EMAIL_ADDRESS][DOMAIN_NAME]"
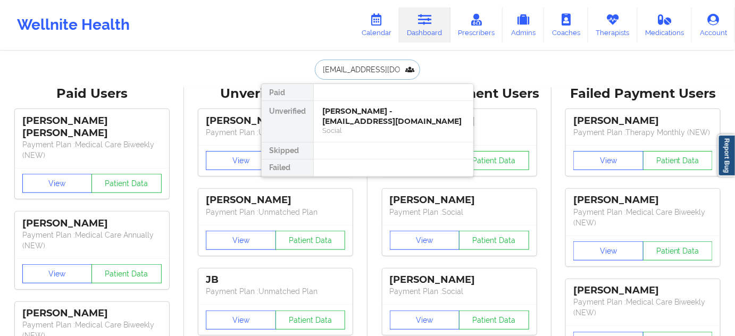
click at [361, 115] on div "[PERSON_NAME] - [EMAIL_ADDRESS][DOMAIN_NAME]" at bounding box center [393, 116] width 143 height 20
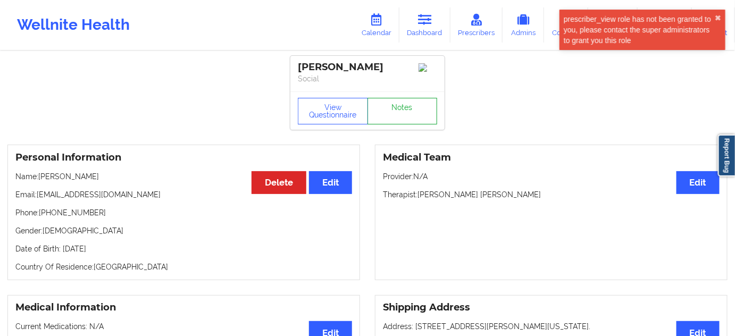
click at [410, 116] on link "Notes" at bounding box center [403, 111] width 70 height 27
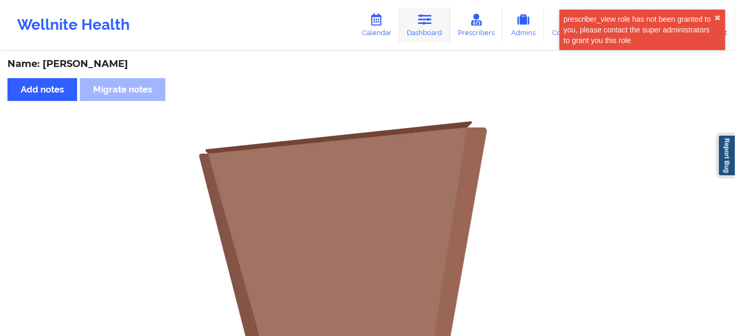
click at [430, 11] on link "Dashboard" at bounding box center [425, 24] width 51 height 35
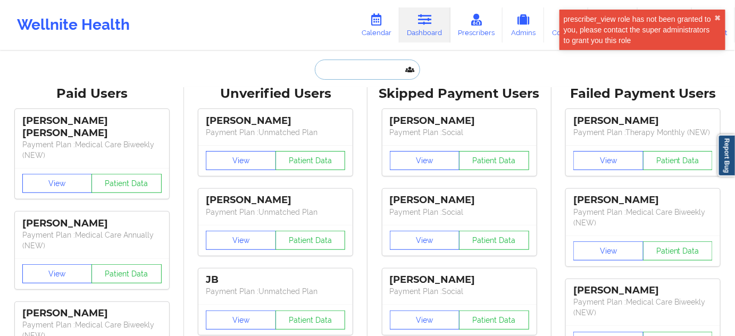
click at [396, 68] on input "text" at bounding box center [367, 70] width 105 height 20
type input "s"
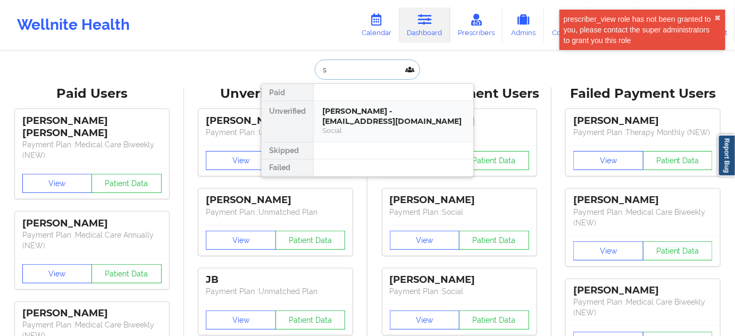
click at [359, 113] on div "[PERSON_NAME] - [EMAIL_ADDRESS][DOMAIN_NAME]" at bounding box center [393, 116] width 143 height 20
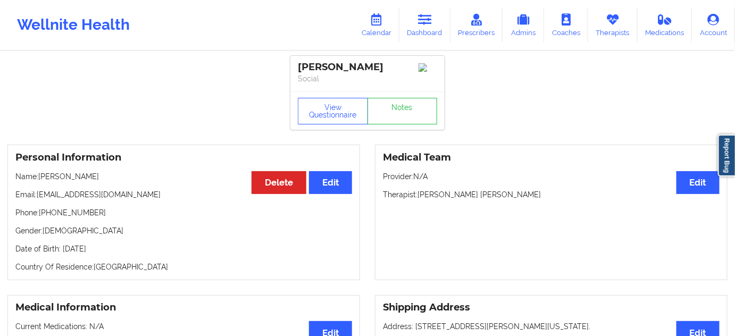
click at [364, 66] on div "[PERSON_NAME]" at bounding box center [367, 67] width 139 height 12
drag, startPoint x: 301, startPoint y: 65, endPoint x: 393, endPoint y: 63, distance: 92.1
click at [393, 63] on div "[PERSON_NAME]" at bounding box center [367, 67] width 139 height 12
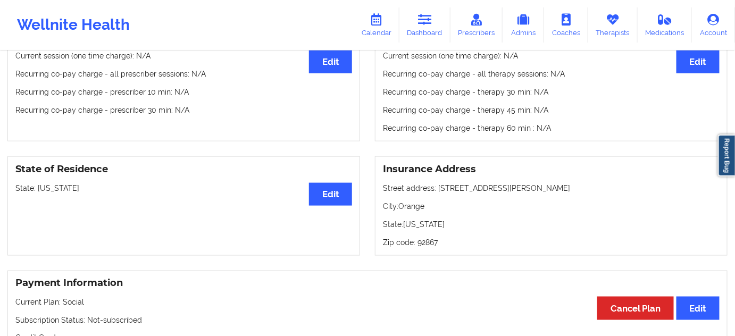
scroll to position [354, 0]
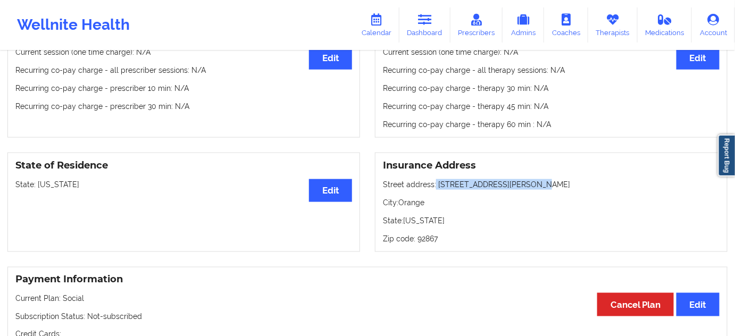
drag, startPoint x: 435, startPoint y: 186, endPoint x: 536, endPoint y: 177, distance: 101.4
click at [536, 177] on div "Insurance Address Street address: [STREET_ADDRESS][PERSON_NAME][US_STATE] Zip c…" at bounding box center [551, 202] width 353 height 99
click at [412, 203] on p "City: Orange" at bounding box center [551, 202] width 337 height 11
click at [427, 243] on p "Zip code: 92867" at bounding box center [551, 239] width 337 height 11
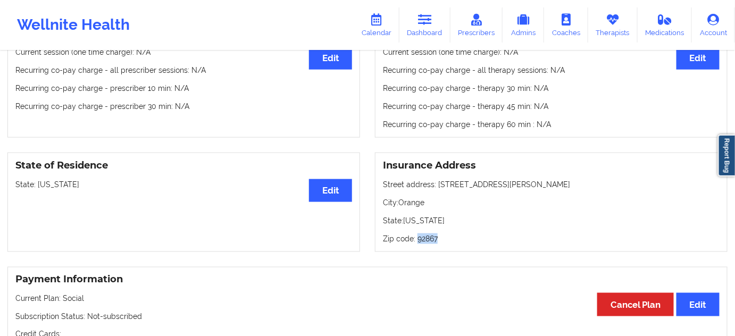
click at [427, 243] on p "Zip code: 92867" at bounding box center [551, 239] width 337 height 11
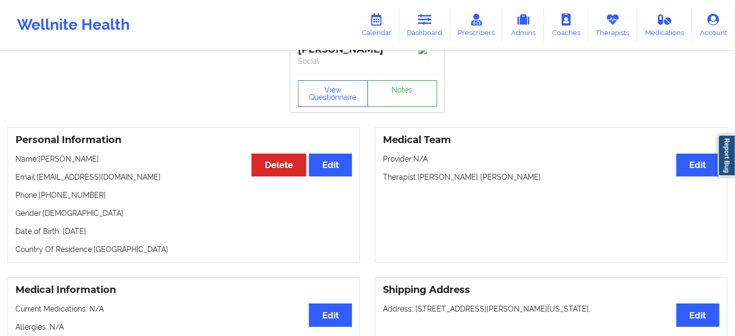
scroll to position [0, 0]
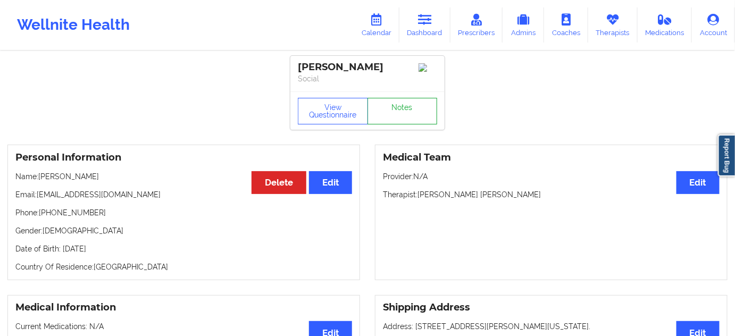
click at [406, 121] on link "Notes" at bounding box center [403, 111] width 70 height 27
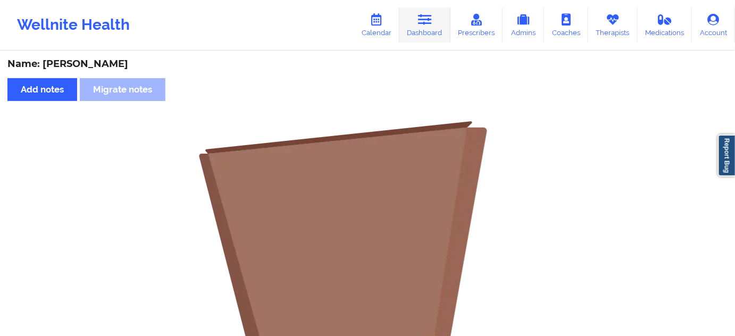
drag, startPoint x: 428, startPoint y: 13, endPoint x: 438, endPoint y: 27, distance: 16.8
click at [428, 14] on icon at bounding box center [425, 20] width 14 height 12
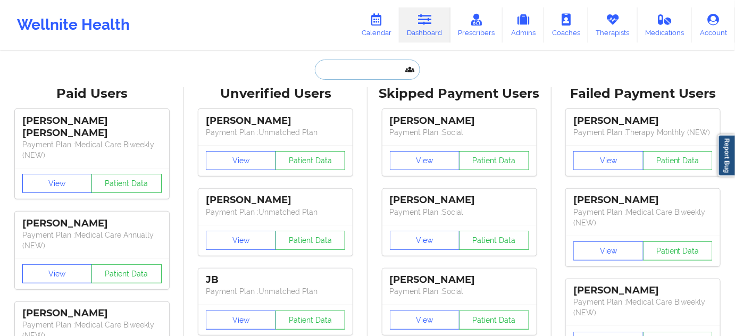
click at [380, 62] on input "text" at bounding box center [367, 70] width 105 height 20
paste input "[EMAIL_ADDRESS][DOMAIN_NAME]"
type input "[EMAIL_ADDRESS][DOMAIN_NAME]"
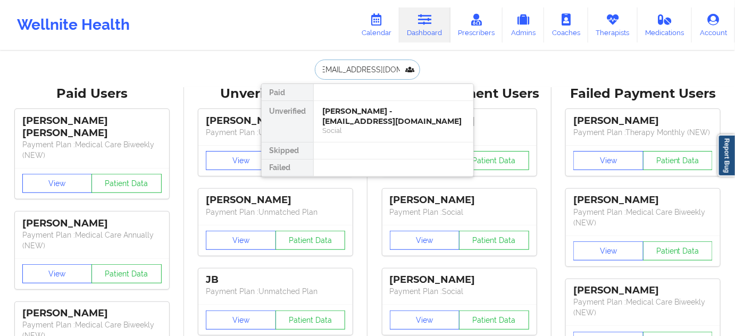
click at [359, 110] on div "[PERSON_NAME] - [EMAIL_ADDRESS][DOMAIN_NAME]" at bounding box center [393, 116] width 143 height 20
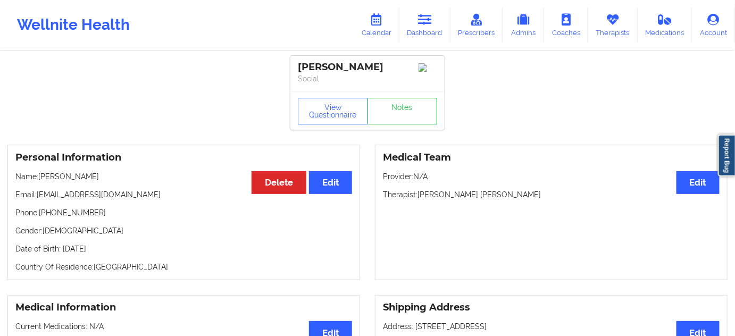
click at [353, 69] on div "[PERSON_NAME]" at bounding box center [367, 67] width 139 height 12
click at [313, 69] on div "[PERSON_NAME]" at bounding box center [367, 67] width 139 height 12
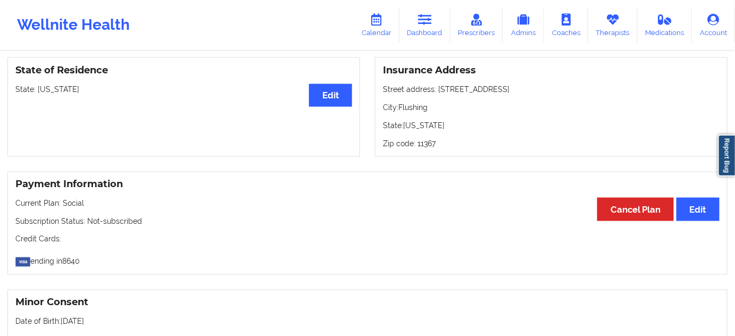
scroll to position [451, 0]
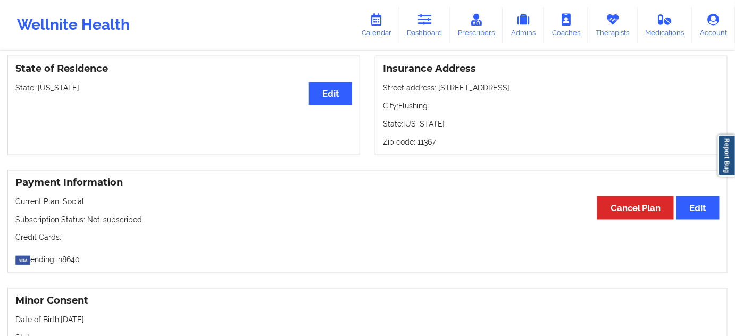
drag, startPoint x: 435, startPoint y: 88, endPoint x: 533, endPoint y: 80, distance: 98.2
click at [533, 80] on div "Insurance Address Street address: [STREET_ADDRESS][US_STATE]" at bounding box center [551, 105] width 353 height 99
drag, startPoint x: 397, startPoint y: 104, endPoint x: 442, endPoint y: 103, distance: 44.7
click at [442, 103] on p "City: Flushing" at bounding box center [551, 106] width 337 height 11
click at [427, 143] on p "Zip code: 11367" at bounding box center [551, 142] width 337 height 11
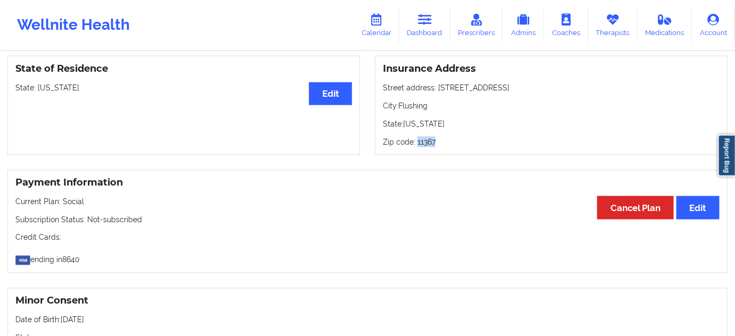
click at [427, 143] on p "Zip code: 11367" at bounding box center [551, 142] width 337 height 11
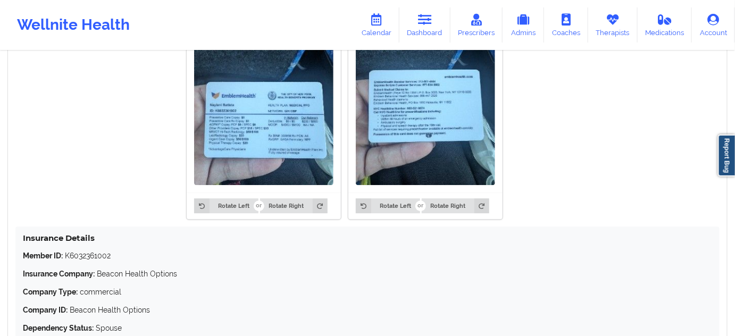
scroll to position [967, 0]
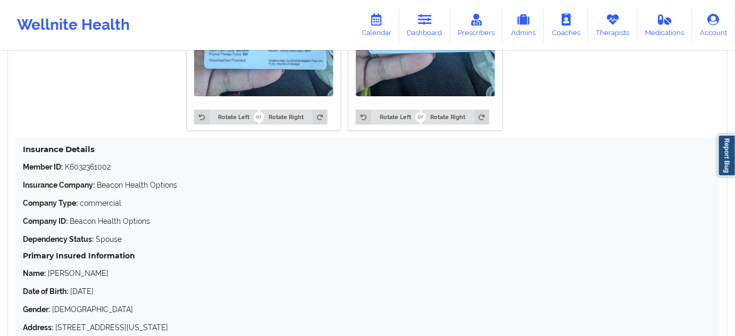
click at [98, 164] on div "Insurance Details Member ID: K6032361002 Insurance Company: Beacon Health Optio…" at bounding box center [367, 239] width 704 height 203
click at [98, 164] on p "Member ID: K6032361002" at bounding box center [368, 167] width 690 height 11
click at [99, 172] on p "Member ID: K6032361002" at bounding box center [368, 167] width 690 height 11
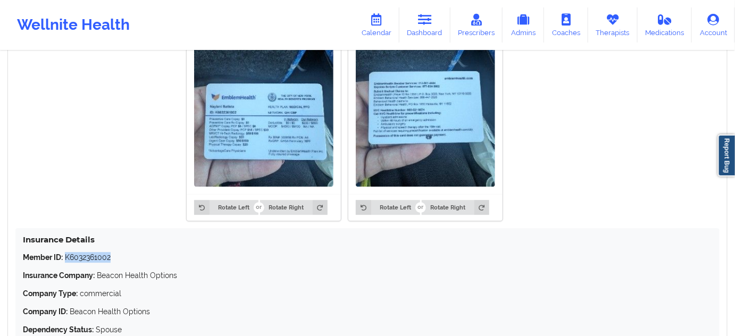
scroll to position [1031, 0]
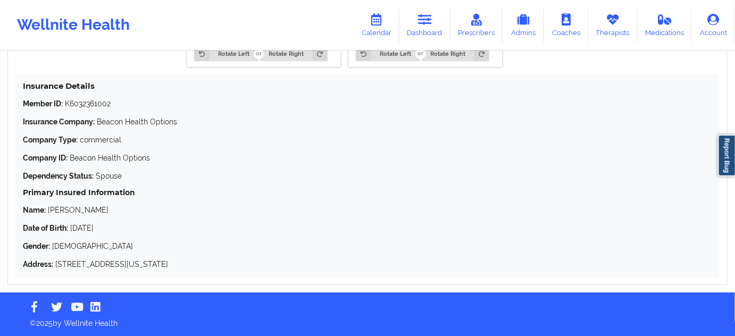
click at [61, 213] on p "Name: [PERSON_NAME]" at bounding box center [368, 210] width 690 height 11
click at [77, 212] on p "Name: [PERSON_NAME]" at bounding box center [368, 210] width 690 height 11
click at [52, 207] on p "Name: [PERSON_NAME]" at bounding box center [368, 210] width 690 height 11
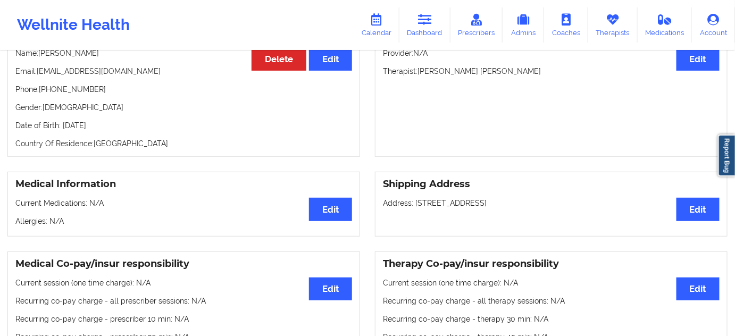
scroll to position [0, 0]
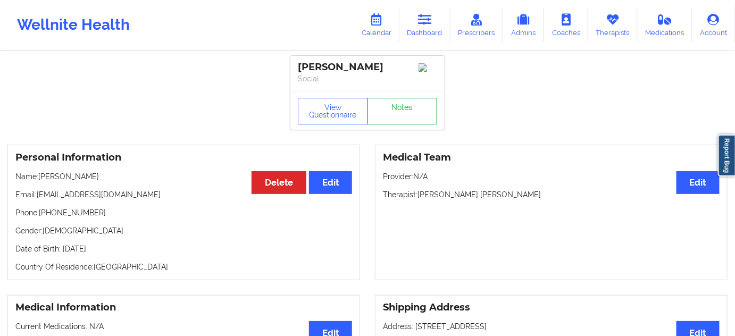
click at [400, 124] on link "Notes" at bounding box center [403, 111] width 70 height 27
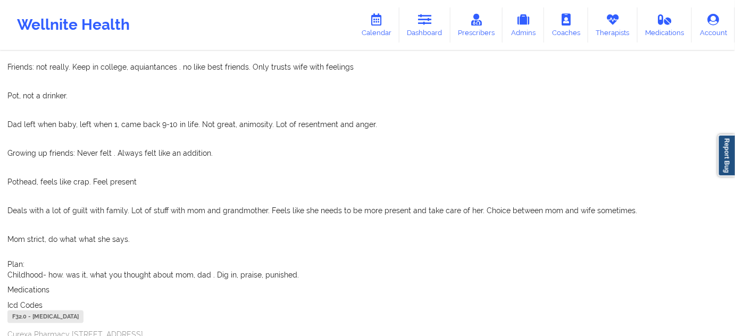
scroll to position [449, 0]
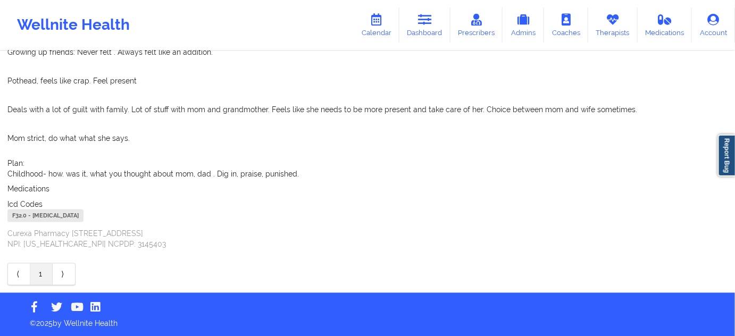
click at [22, 213] on div "F32.0 - [MEDICAL_DATA]" at bounding box center [45, 216] width 76 height 13
click at [421, 24] on icon at bounding box center [425, 20] width 14 height 12
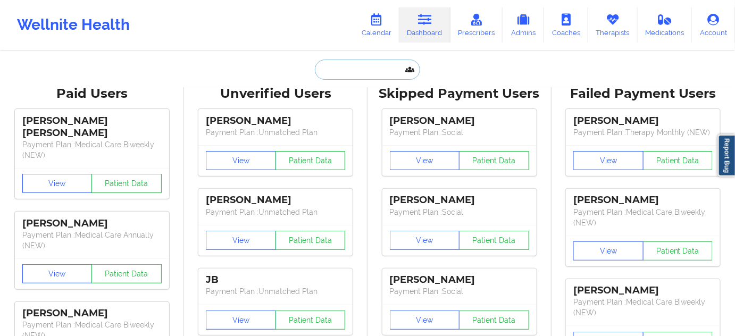
click at [377, 69] on input "text" at bounding box center [367, 70] width 105 height 20
paste input "[EMAIL_ADDRESS][DOMAIN_NAME]"
type input "[EMAIL_ADDRESS][DOMAIN_NAME]"
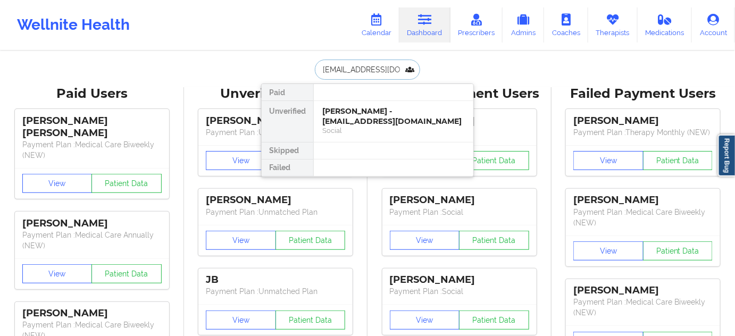
scroll to position [0, 20]
click at [345, 118] on div "[PERSON_NAME] - [EMAIL_ADDRESS][DOMAIN_NAME]" at bounding box center [393, 116] width 143 height 20
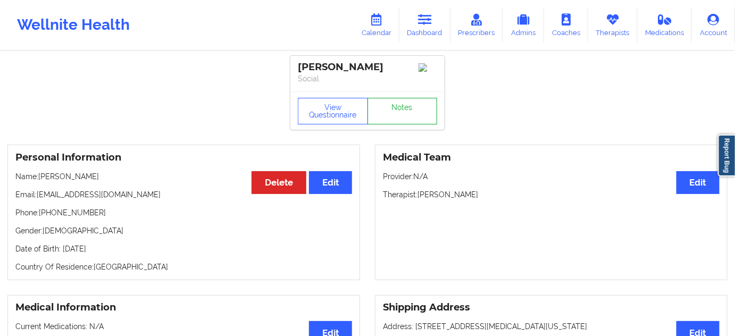
click at [394, 110] on link "Notes" at bounding box center [403, 111] width 70 height 27
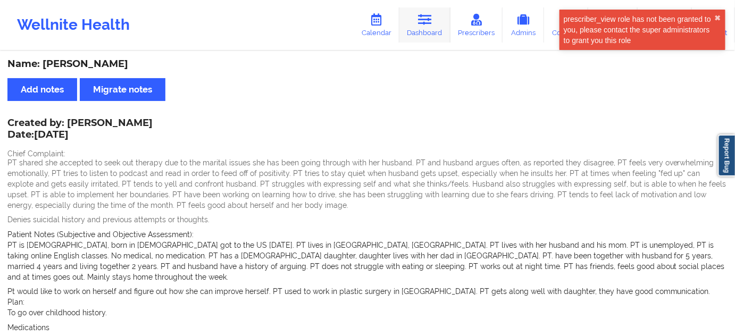
click at [434, 11] on link "Dashboard" at bounding box center [425, 24] width 51 height 35
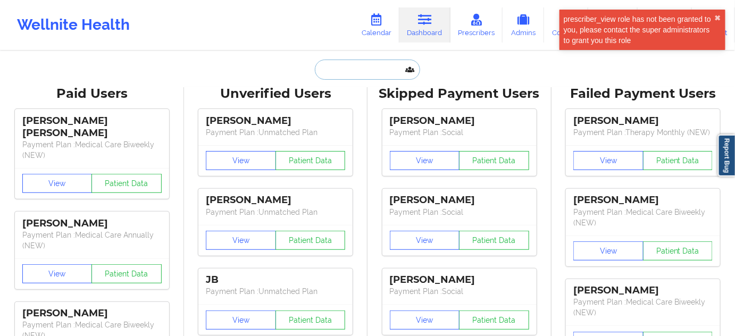
click at [388, 68] on input "text" at bounding box center [367, 70] width 105 height 20
type input "a"
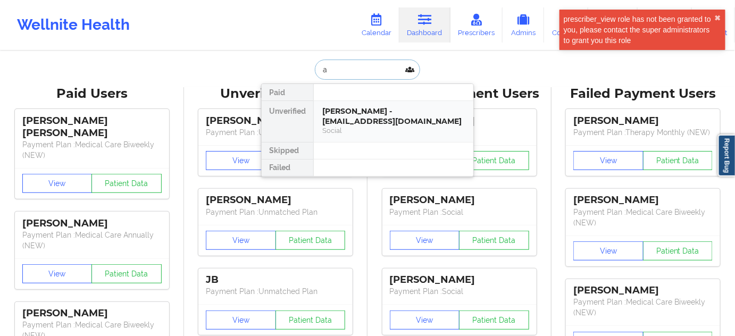
click at [364, 110] on div "[PERSON_NAME] - [EMAIL_ADDRESS][DOMAIN_NAME]" at bounding box center [393, 116] width 143 height 20
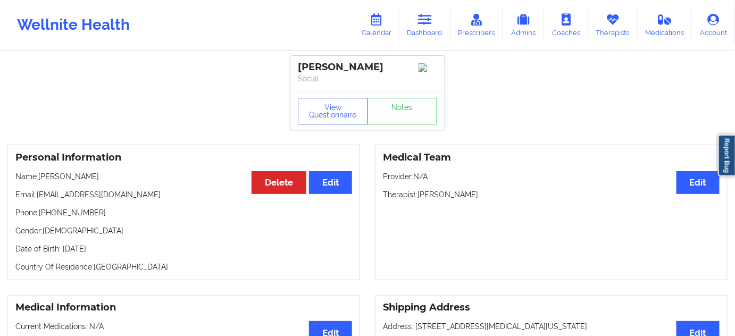
drag, startPoint x: 381, startPoint y: 69, endPoint x: 286, endPoint y: 67, distance: 95.3
click at [393, 123] on link "Notes" at bounding box center [403, 111] width 70 height 27
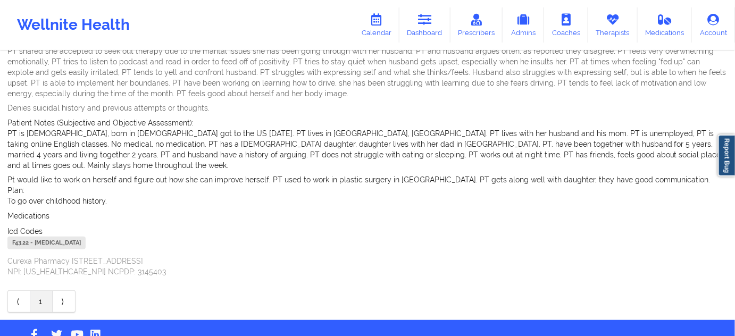
scroll to position [128, 0]
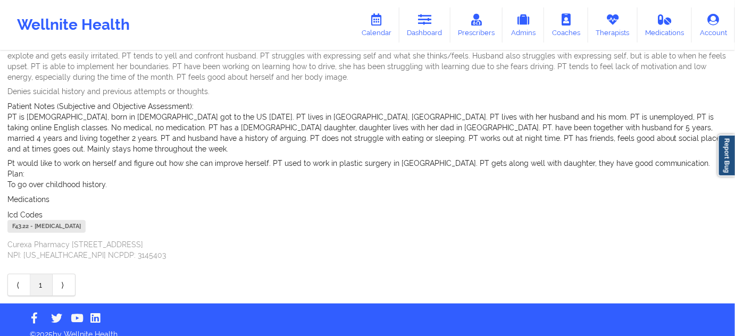
click at [21, 220] on div "F43.22 - [MEDICAL_DATA]" at bounding box center [46, 226] width 78 height 13
click at [428, 34] on link "Dashboard" at bounding box center [425, 24] width 51 height 35
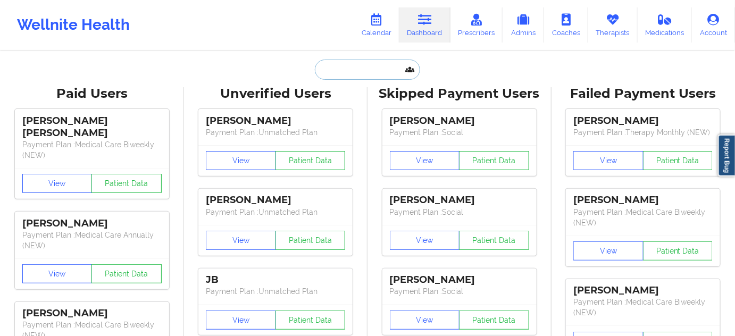
click at [397, 74] on input "text" at bounding box center [367, 70] width 105 height 20
paste input "[EMAIL_ADDRESS][DOMAIN_NAME]"
type input "[EMAIL_ADDRESS][DOMAIN_NAME]"
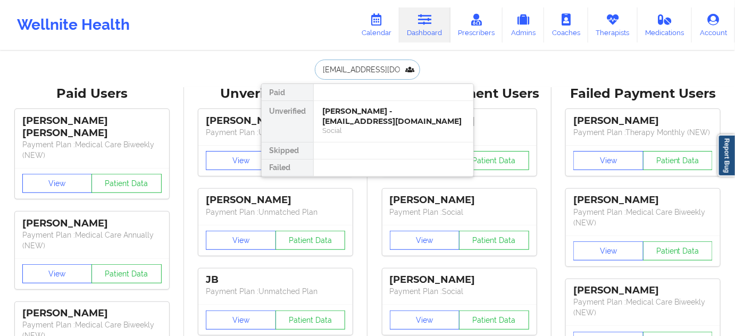
click at [367, 114] on div "[PERSON_NAME] - [EMAIL_ADDRESS][DOMAIN_NAME]" at bounding box center [393, 116] width 143 height 20
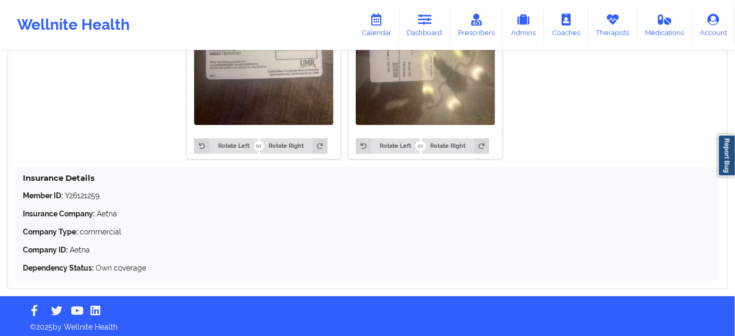
scroll to position [944, 0]
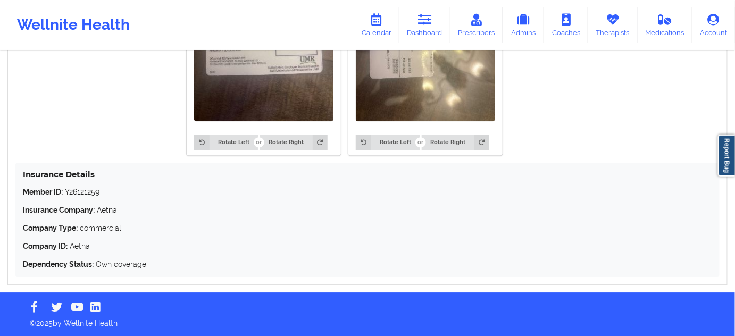
click at [91, 188] on p "Member ID: Y26121259" at bounding box center [368, 192] width 690 height 11
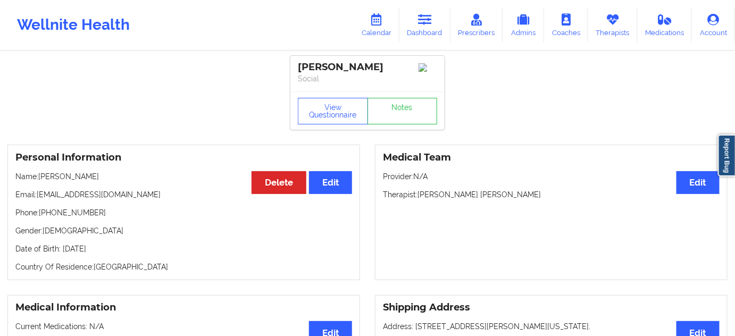
scroll to position [0, 0]
drag, startPoint x: 362, startPoint y: 71, endPoint x: 220, endPoint y: 49, distance: 143.8
click at [301, 70] on div "[PERSON_NAME]" at bounding box center [367, 67] width 139 height 12
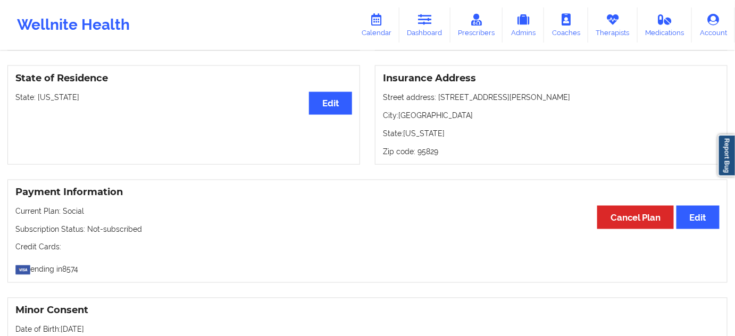
scroll to position [451, 0]
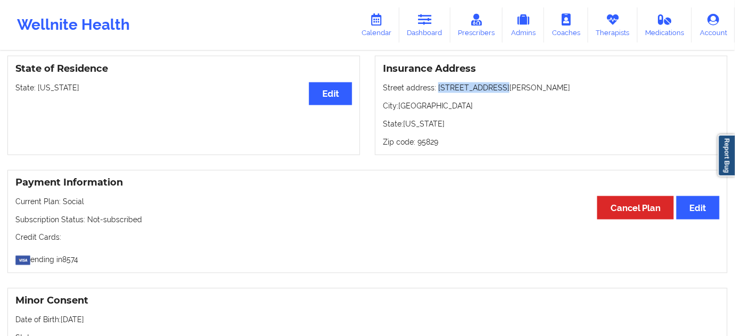
drag, startPoint x: 437, startPoint y: 92, endPoint x: 518, endPoint y: 89, distance: 80.9
click at [518, 89] on p "Street address: [STREET_ADDRESS][PERSON_NAME]" at bounding box center [551, 87] width 337 height 11
click at [424, 111] on p "City: [GEOGRAPHIC_DATA]" at bounding box center [551, 106] width 337 height 11
click at [424, 147] on p "Zip code: 95829" at bounding box center [551, 142] width 337 height 11
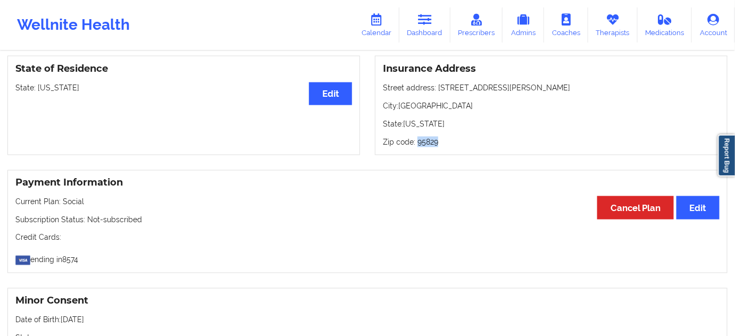
click at [424, 147] on p "Zip code: 95829" at bounding box center [551, 142] width 337 height 11
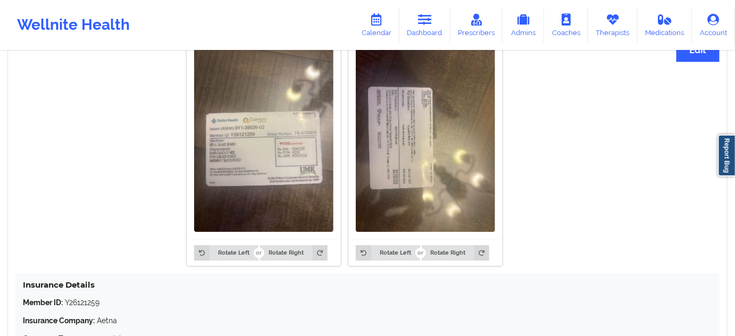
scroll to position [838, 0]
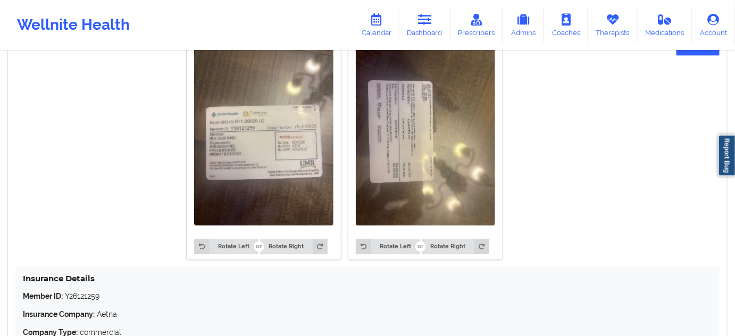
click at [86, 302] on p "Member ID: Y26121259" at bounding box center [368, 296] width 690 height 11
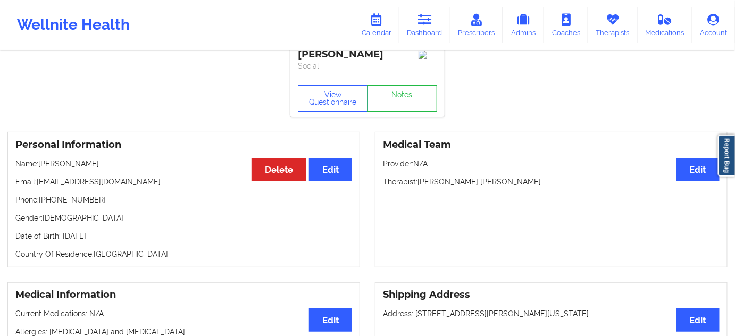
scroll to position [0, 0]
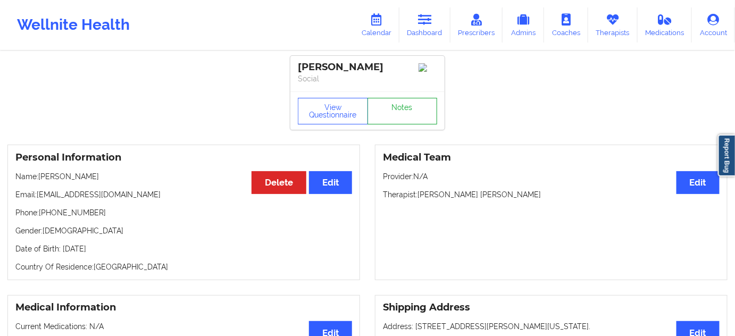
click at [398, 117] on link "Notes" at bounding box center [403, 111] width 70 height 27
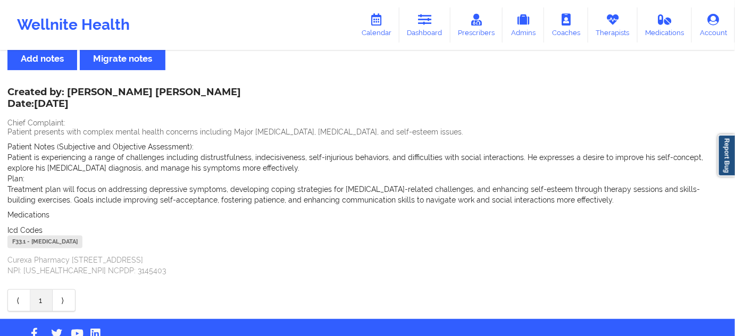
scroll to position [32, 0]
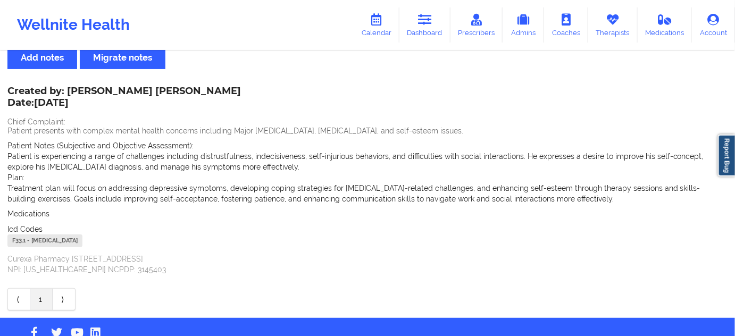
click at [16, 239] on div "F33.1 - [MEDICAL_DATA]" at bounding box center [44, 241] width 75 height 13
click at [428, 16] on icon at bounding box center [425, 20] width 14 height 12
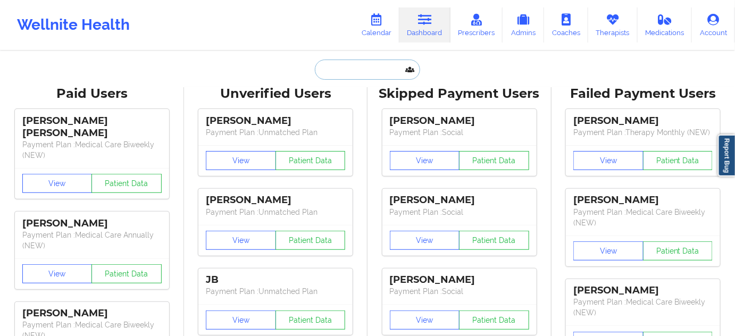
click at [370, 74] on input "text" at bounding box center [367, 70] width 105 height 20
paste input "[PERSON_NAME][EMAIL_ADDRESS][PERSON_NAME][DOMAIN_NAME]"
type input "[PERSON_NAME][EMAIL_ADDRESS][PERSON_NAME][DOMAIN_NAME]"
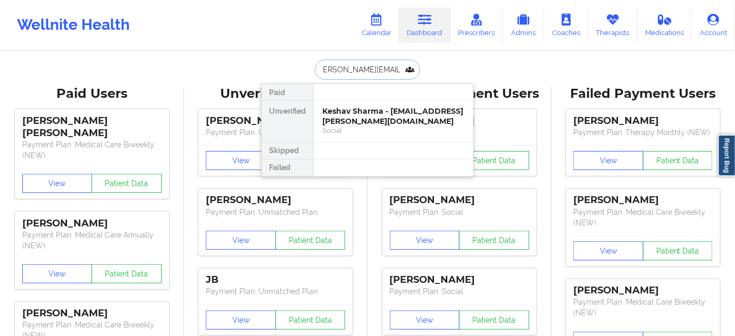
click at [362, 119] on div "Keshav Sharma - [EMAIL_ADDRESS][PERSON_NAME][DOMAIN_NAME]" at bounding box center [393, 116] width 143 height 20
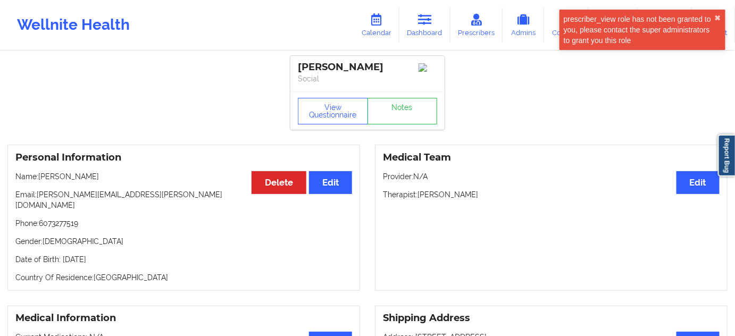
click at [327, 67] on div "[PERSON_NAME]" at bounding box center [367, 67] width 139 height 12
click at [411, 114] on link "Notes" at bounding box center [403, 111] width 70 height 27
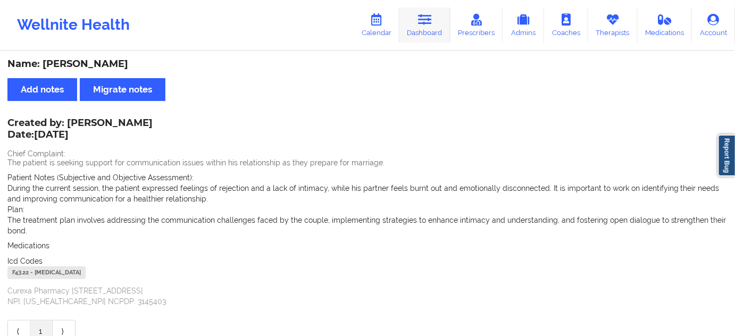
click at [437, 20] on link "Dashboard" at bounding box center [425, 24] width 51 height 35
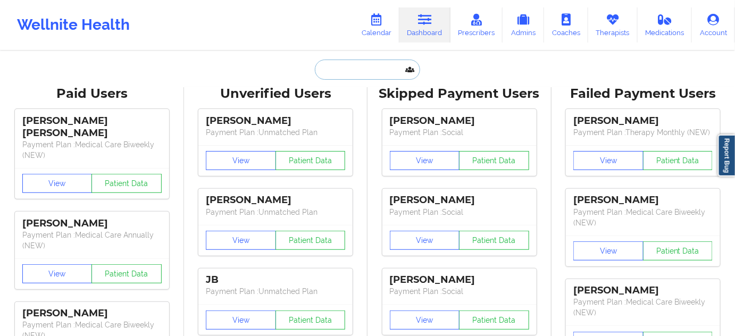
click at [387, 70] on input "text" at bounding box center [367, 70] width 105 height 20
type input "s"
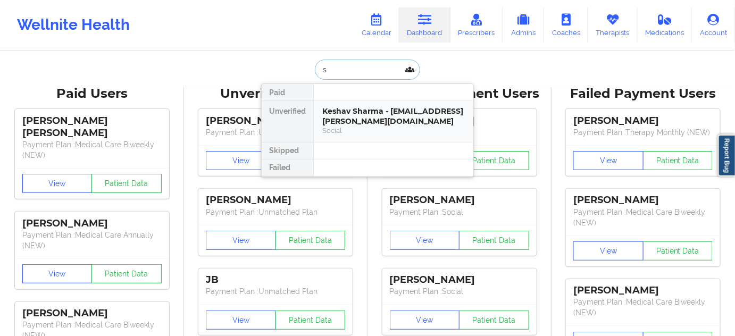
click at [356, 113] on div "Keshav Sharma - [EMAIL_ADDRESS][PERSON_NAME][DOMAIN_NAME]" at bounding box center [393, 116] width 143 height 20
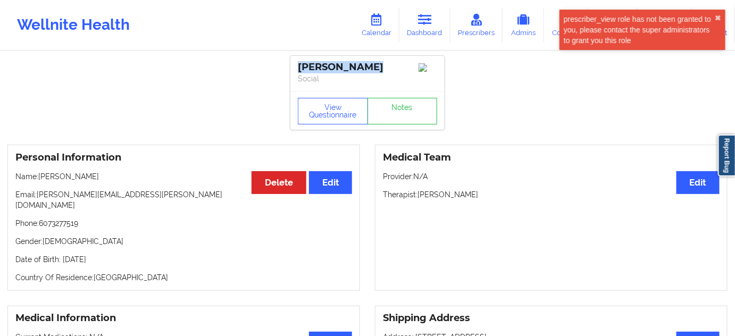
drag, startPoint x: 385, startPoint y: 66, endPoint x: 292, endPoint y: 70, distance: 93.2
click at [292, 70] on div "[PERSON_NAME] Social" at bounding box center [367, 74] width 154 height 36
drag, startPoint x: 418, startPoint y: 200, endPoint x: 468, endPoint y: 198, distance: 49.5
click at [467, 197] on p "Therapist: [PERSON_NAME]" at bounding box center [551, 194] width 337 height 11
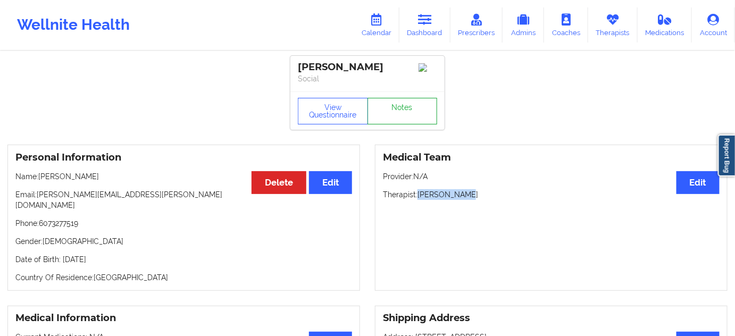
click at [386, 122] on link "Notes" at bounding box center [403, 111] width 70 height 27
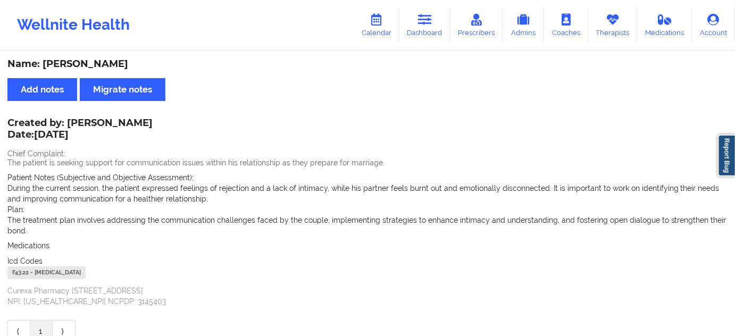
click at [23, 273] on div "F43.22 - [MEDICAL_DATA]" at bounding box center [46, 273] width 78 height 13
click at [434, 19] on link "Dashboard" at bounding box center [425, 24] width 51 height 35
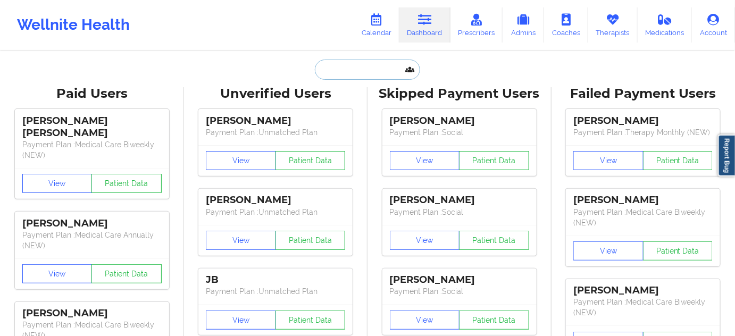
click at [373, 72] on input "text" at bounding box center [367, 70] width 105 height 20
paste input "[EMAIL_ADDRESS][DOMAIN_NAME]"
type input "[EMAIL_ADDRESS][DOMAIN_NAME]"
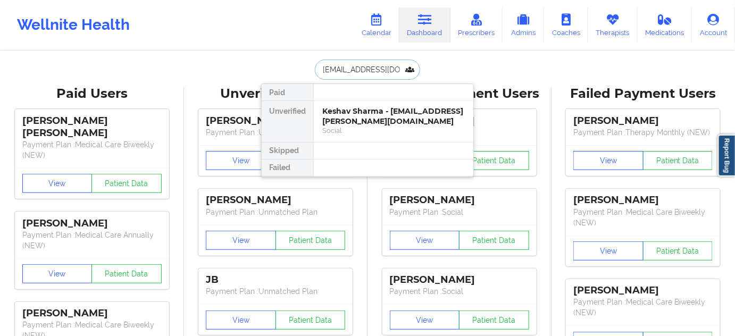
scroll to position [0, 11]
click at [363, 113] on div "[PERSON_NAME] - [EMAIL_ADDRESS][DOMAIN_NAME]" at bounding box center [393, 116] width 143 height 20
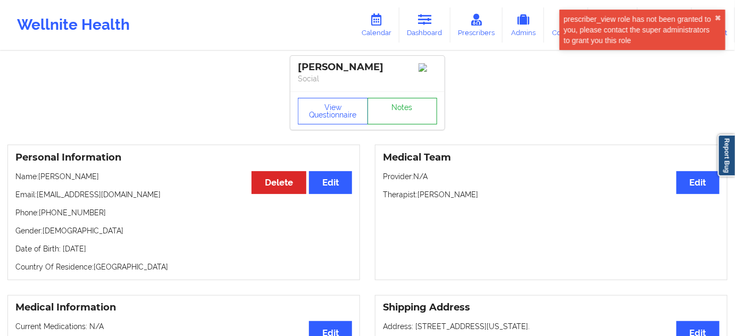
click at [407, 124] on link "Notes" at bounding box center [403, 111] width 70 height 27
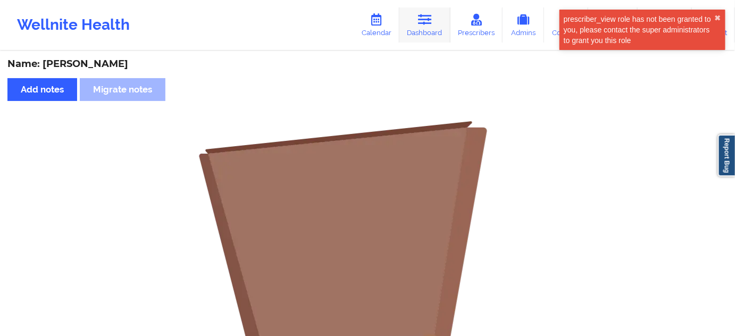
click at [414, 24] on link "Dashboard" at bounding box center [425, 24] width 51 height 35
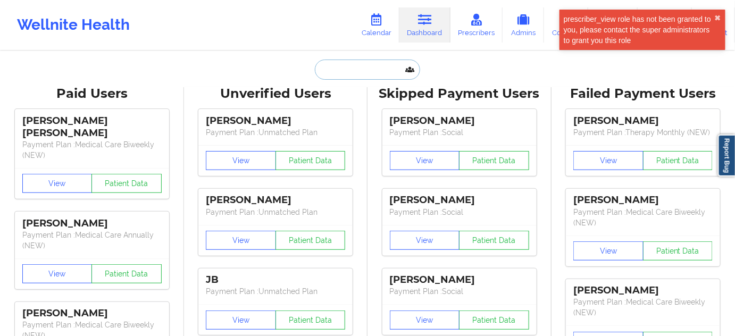
click at [381, 68] on input "text" at bounding box center [367, 70] width 105 height 20
type input "s"
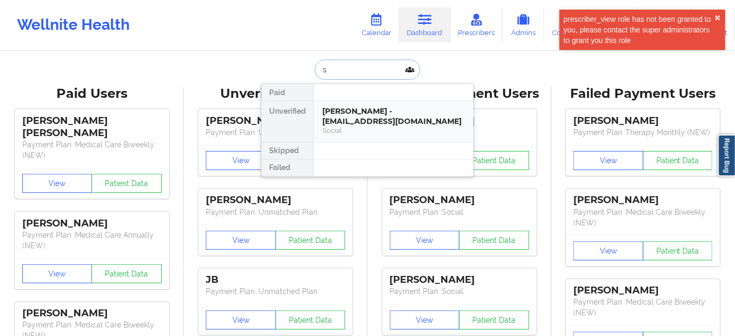
click at [359, 110] on div "[PERSON_NAME] - [EMAIL_ADDRESS][DOMAIN_NAME]" at bounding box center [393, 116] width 143 height 20
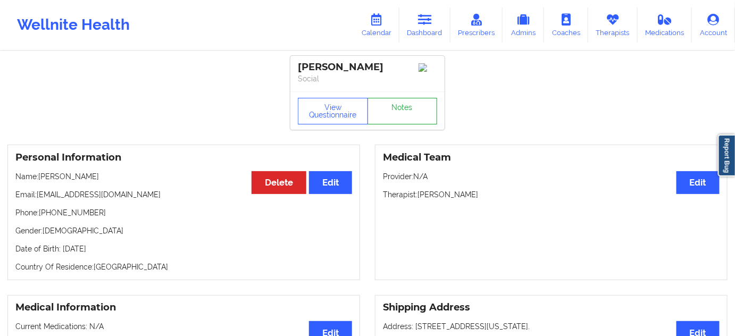
click at [392, 110] on link "Notes" at bounding box center [403, 111] width 70 height 27
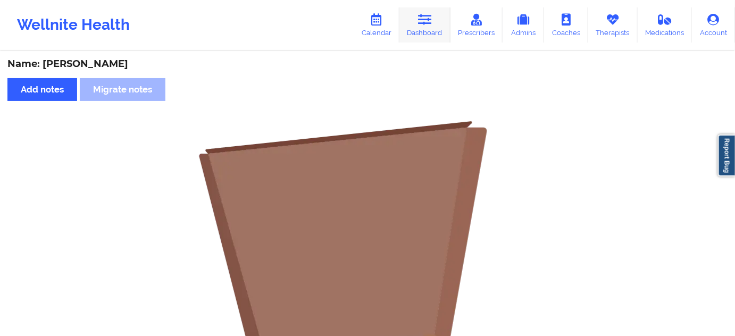
click at [423, 26] on link "Dashboard" at bounding box center [425, 24] width 51 height 35
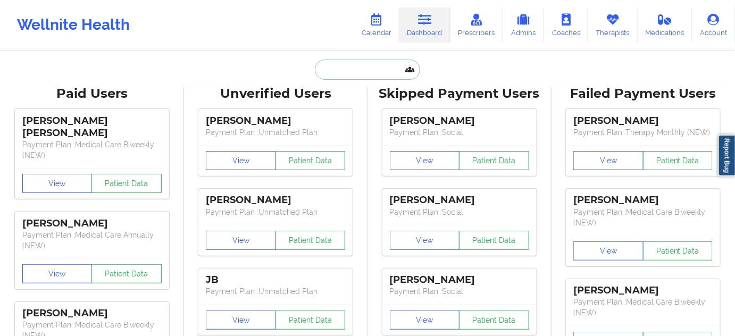
click at [388, 63] on input "text" at bounding box center [367, 70] width 105 height 20
type input "s"
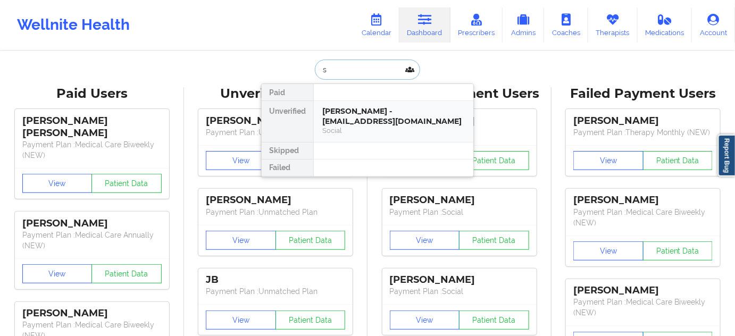
click at [358, 110] on div "[PERSON_NAME] - [EMAIL_ADDRESS][DOMAIN_NAME]" at bounding box center [393, 116] width 143 height 20
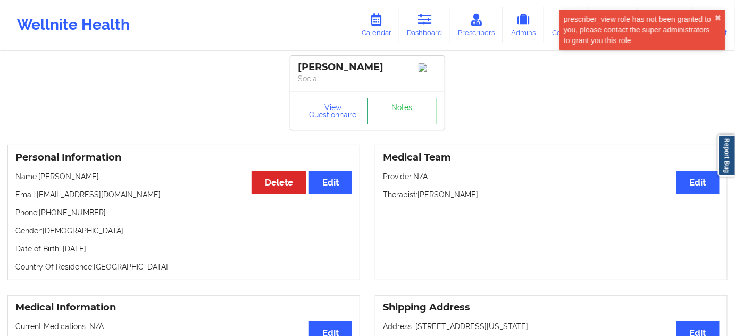
click at [68, 218] on p "Phone: [PHONE_NUMBER]" at bounding box center [183, 212] width 337 height 11
drag, startPoint x: 422, startPoint y: 196, endPoint x: 488, endPoint y: 199, distance: 65.5
click at [479, 198] on p "Therapist: [PERSON_NAME]" at bounding box center [551, 194] width 337 height 11
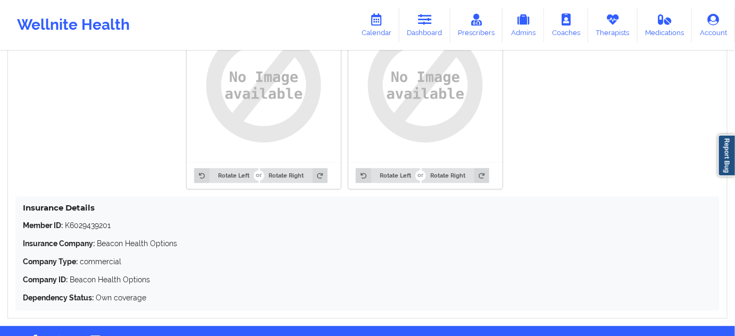
scroll to position [897, 0]
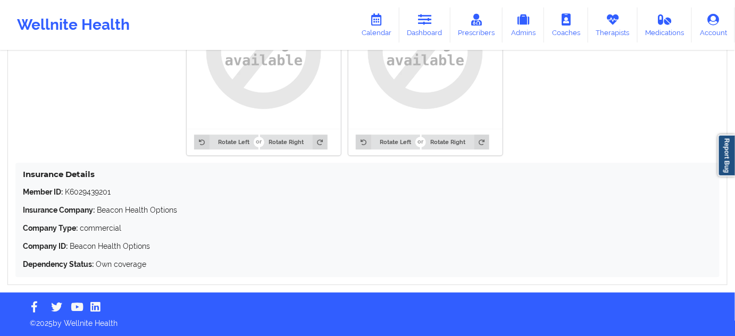
click at [83, 198] on div "Member ID: K6029439201 Insurance Company: Beacon Health Options Company Type: c…" at bounding box center [368, 228] width 690 height 83
click at [84, 197] on p "Member ID: K6029439201" at bounding box center [368, 192] width 690 height 11
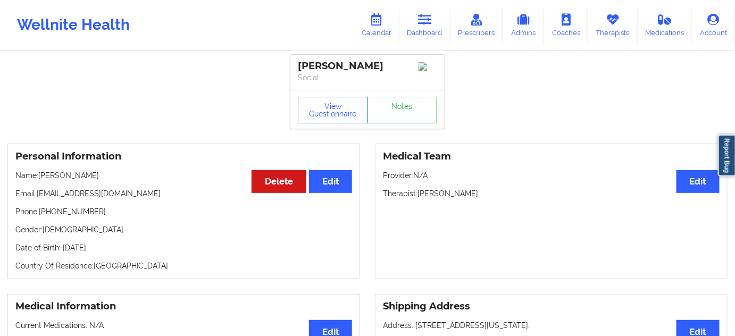
scroll to position [0, 0]
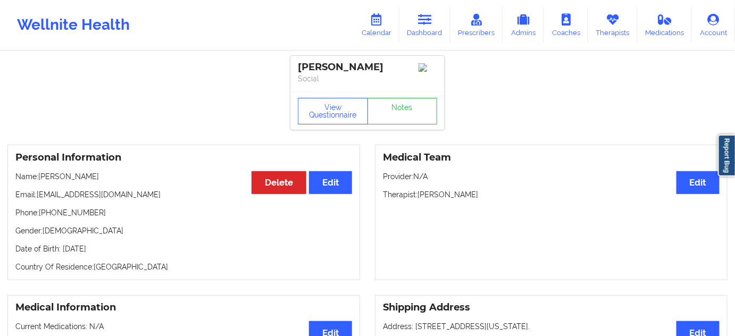
click at [350, 68] on div "[PERSON_NAME]" at bounding box center [367, 67] width 139 height 12
click at [311, 65] on div "[PERSON_NAME]" at bounding box center [367, 67] width 139 height 12
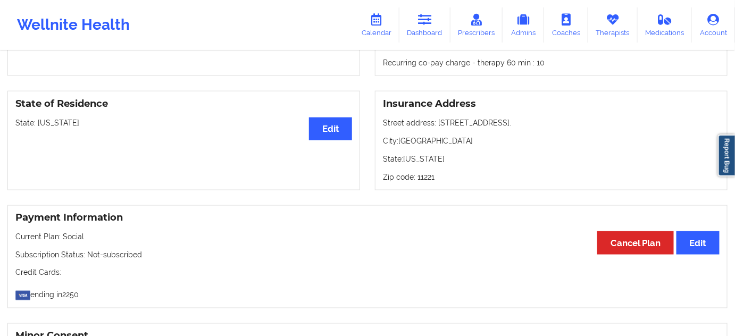
scroll to position [419, 0]
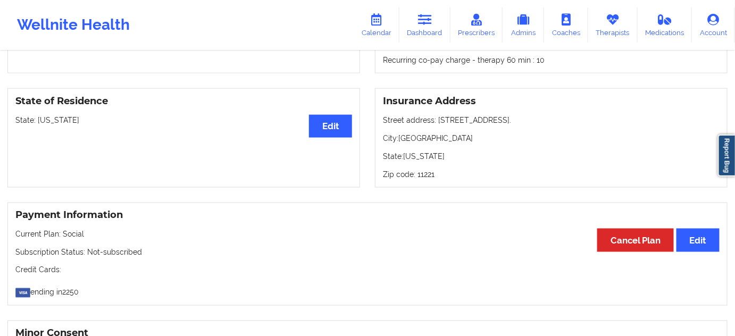
drag, startPoint x: 437, startPoint y: 124, endPoint x: 520, endPoint y: 118, distance: 83.8
click at [520, 118] on p "Street address: [STREET_ADDRESS]." at bounding box center [551, 120] width 337 height 11
click at [414, 139] on p "City: [GEOGRAPHIC_DATA]" at bounding box center [551, 138] width 337 height 11
click at [418, 177] on p "Zip code: 11221" at bounding box center [551, 174] width 337 height 11
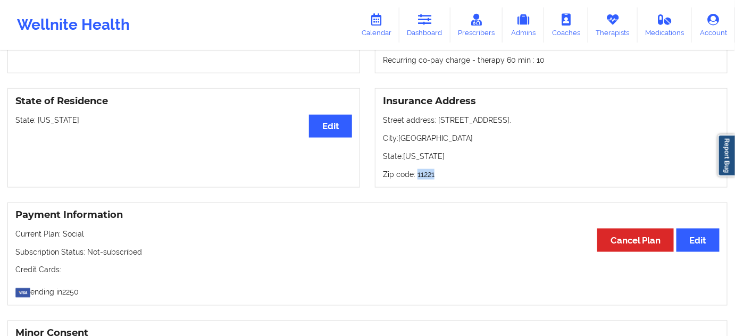
click at [418, 177] on p "Zip code: 11221" at bounding box center [551, 174] width 337 height 11
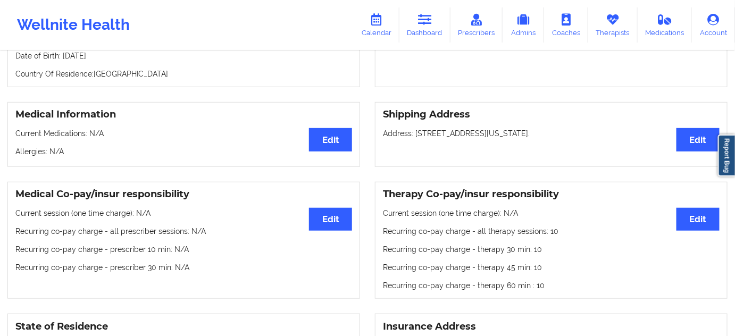
scroll to position [0, 0]
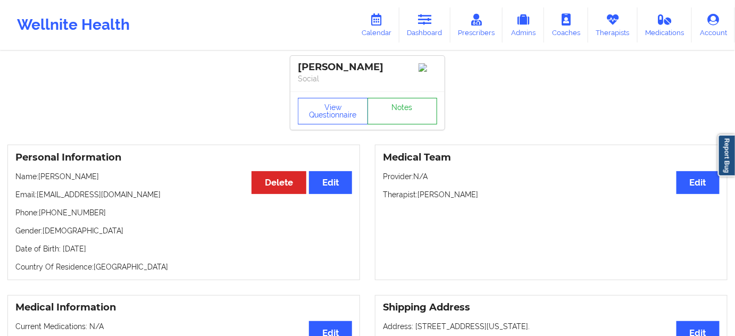
click at [403, 118] on link "Notes" at bounding box center [403, 111] width 70 height 27
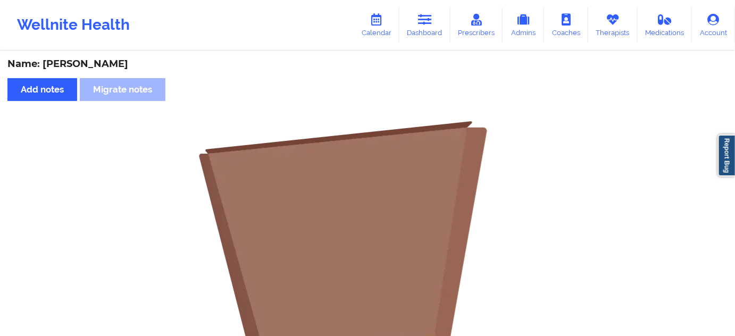
click at [99, 65] on div "Name: [PERSON_NAME]" at bounding box center [367, 64] width 720 height 12
click at [409, 35] on link "Dashboard" at bounding box center [425, 24] width 51 height 35
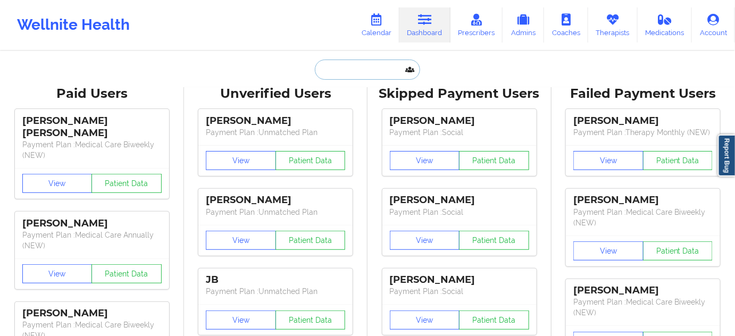
click at [370, 70] on input "text" at bounding box center [367, 70] width 105 height 20
type input "d"
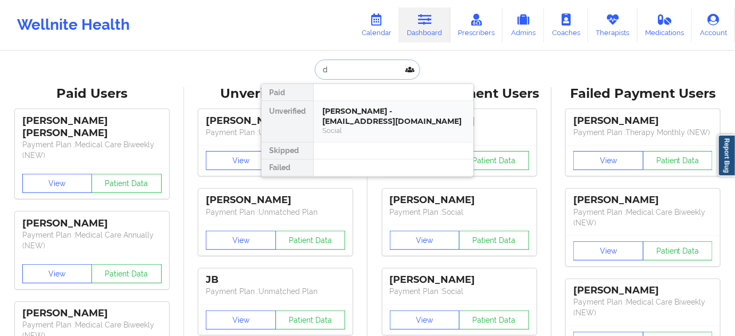
click at [346, 114] on div "[PERSON_NAME] - [EMAIL_ADDRESS][DOMAIN_NAME]" at bounding box center [393, 116] width 143 height 20
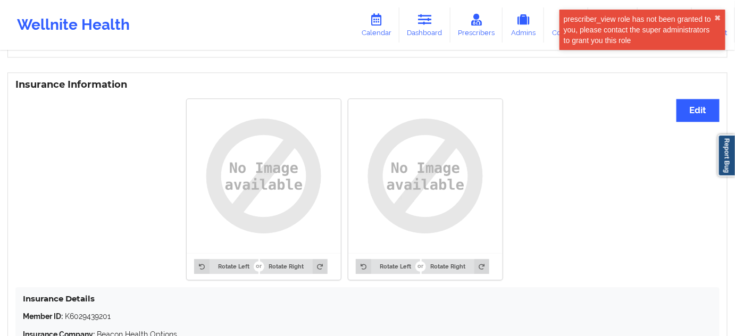
scroll to position [897, 0]
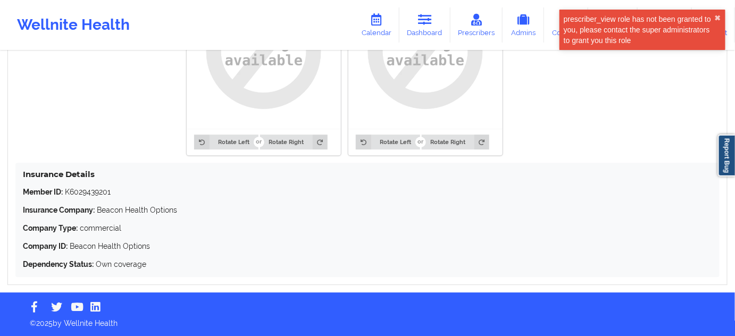
click at [78, 194] on p "Member ID: K6029439201" at bounding box center [368, 192] width 690 height 11
click at [430, 23] on icon at bounding box center [425, 20] width 14 height 12
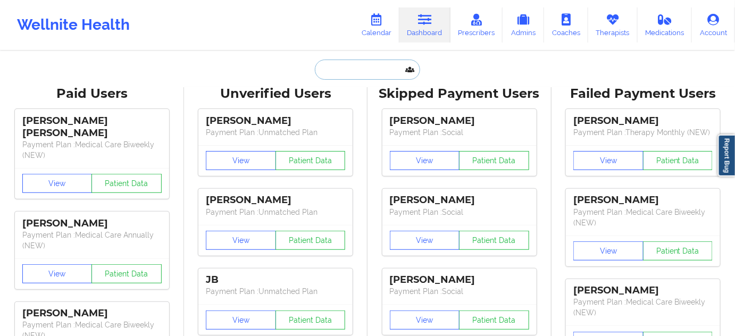
click at [360, 72] on input "text" at bounding box center [367, 70] width 105 height 20
paste input "[PERSON_NAME][EMAIL_ADDRESS][PERSON_NAME][DOMAIN_NAME]"
type input "[PERSON_NAME][EMAIL_ADDRESS][PERSON_NAME][DOMAIN_NAME]"
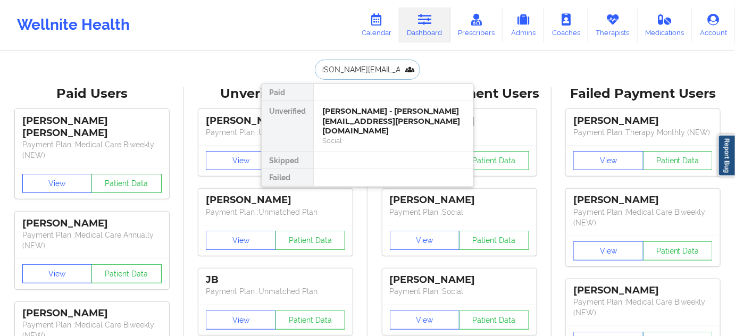
click at [352, 116] on div "[PERSON_NAME] - [PERSON_NAME][EMAIL_ADDRESS][PERSON_NAME][DOMAIN_NAME]" at bounding box center [393, 121] width 143 height 30
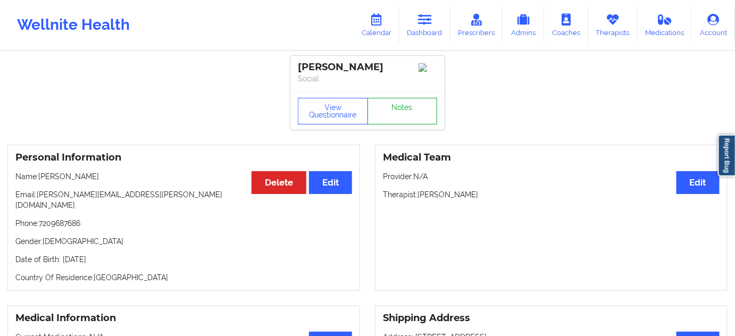
click at [419, 114] on link "Notes" at bounding box center [403, 111] width 70 height 27
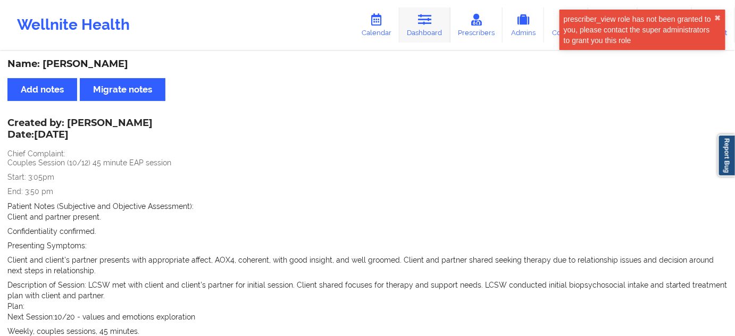
click at [413, 31] on link "Dashboard" at bounding box center [425, 24] width 51 height 35
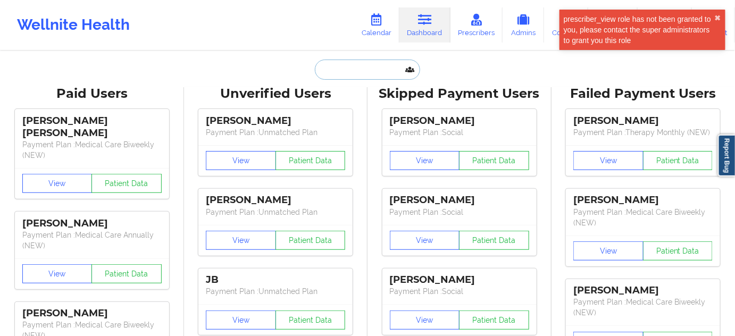
click at [367, 68] on input "text" at bounding box center [367, 70] width 105 height 20
type input "s"
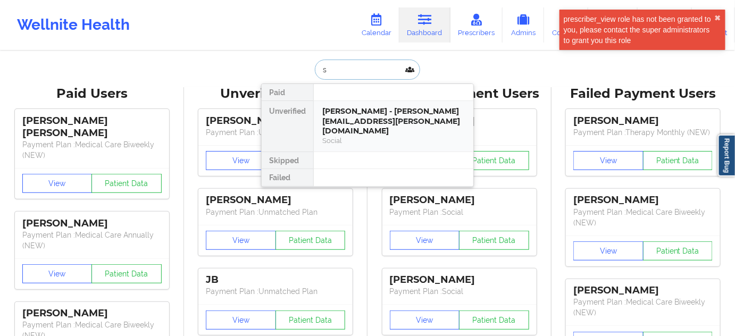
click at [364, 109] on div "[PERSON_NAME] - [PERSON_NAME][EMAIL_ADDRESS][PERSON_NAME][DOMAIN_NAME]" at bounding box center [393, 121] width 143 height 30
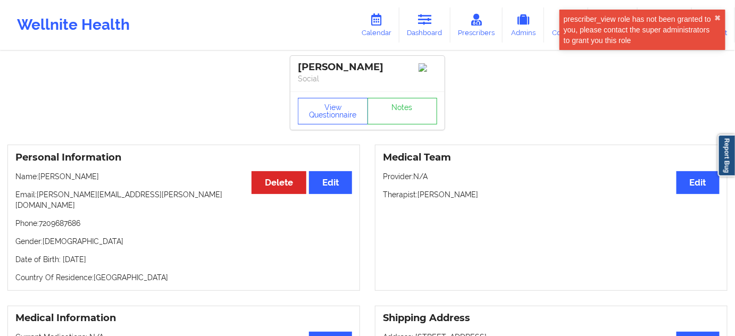
click at [363, 65] on div "[PERSON_NAME]" at bounding box center [367, 67] width 139 height 12
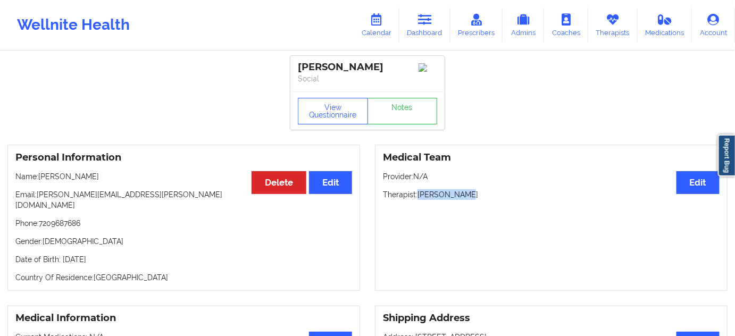
drag, startPoint x: 420, startPoint y: 198, endPoint x: 473, endPoint y: 198, distance: 53.2
click at [473, 198] on p "Therapist: [PERSON_NAME]" at bounding box center [551, 194] width 337 height 11
click at [352, 120] on button "View Questionnaire" at bounding box center [333, 111] width 70 height 27
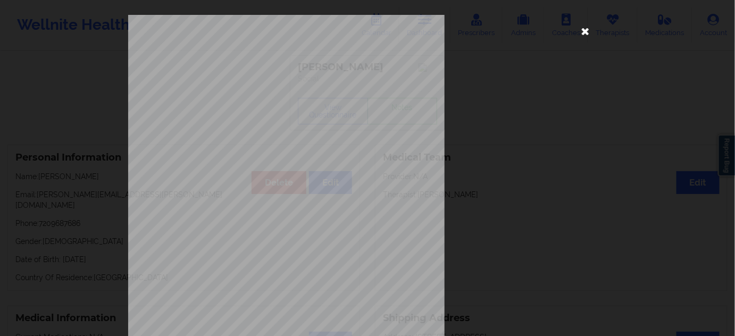
click at [583, 37] on icon at bounding box center [585, 30] width 17 height 17
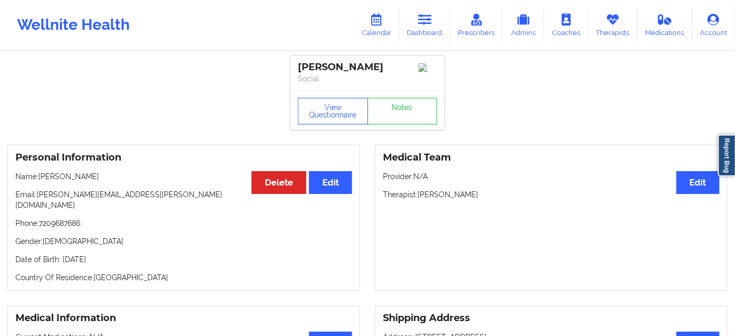
drag, startPoint x: 381, startPoint y: 69, endPoint x: 284, endPoint y: 58, distance: 98.5
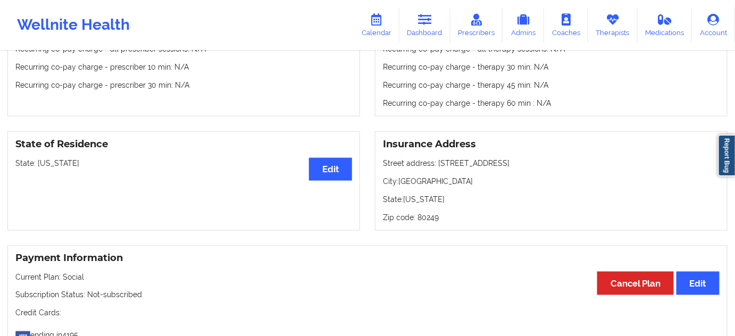
scroll to position [387, 0]
drag, startPoint x: 435, startPoint y: 151, endPoint x: 511, endPoint y: 151, distance: 76.6
click at [511, 157] on p "Street address: [STREET_ADDRESS]" at bounding box center [551, 162] width 337 height 11
click at [417, 176] on p "City: [GEOGRAPHIC_DATA]" at bounding box center [551, 181] width 337 height 11
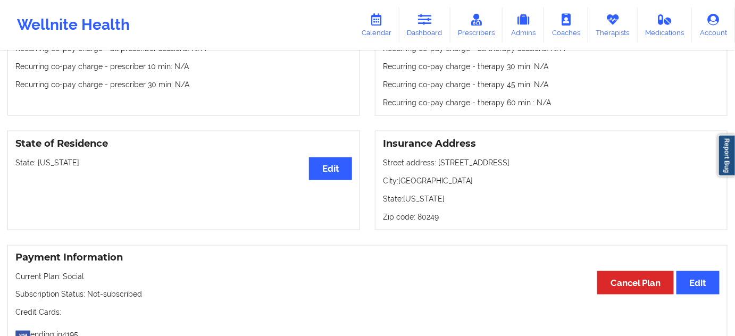
click at [427, 212] on p "Zip code: 80249" at bounding box center [551, 217] width 337 height 11
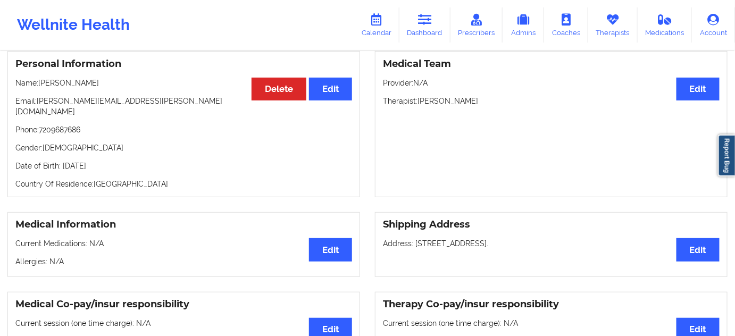
scroll to position [0, 0]
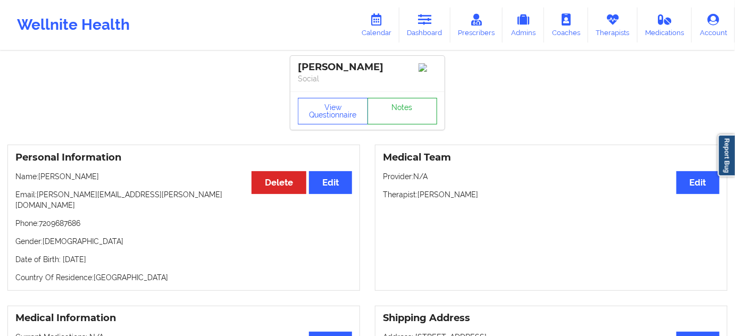
click at [418, 109] on link "Notes" at bounding box center [403, 111] width 70 height 27
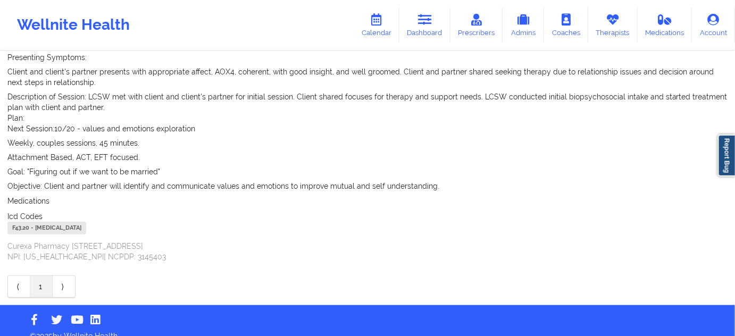
scroll to position [201, 0]
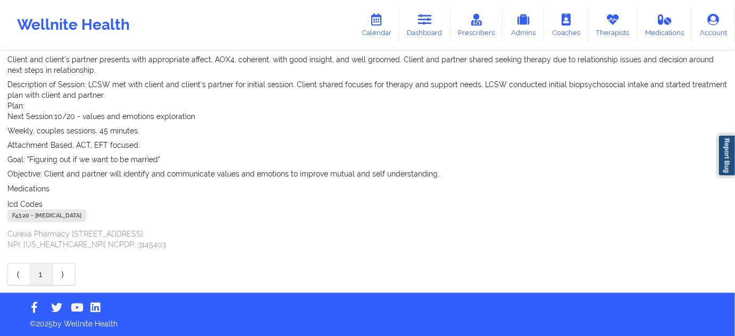
click at [25, 212] on div "F43.20 - [MEDICAL_DATA]" at bounding box center [46, 216] width 79 height 13
